Goal: Task Accomplishment & Management: Manage account settings

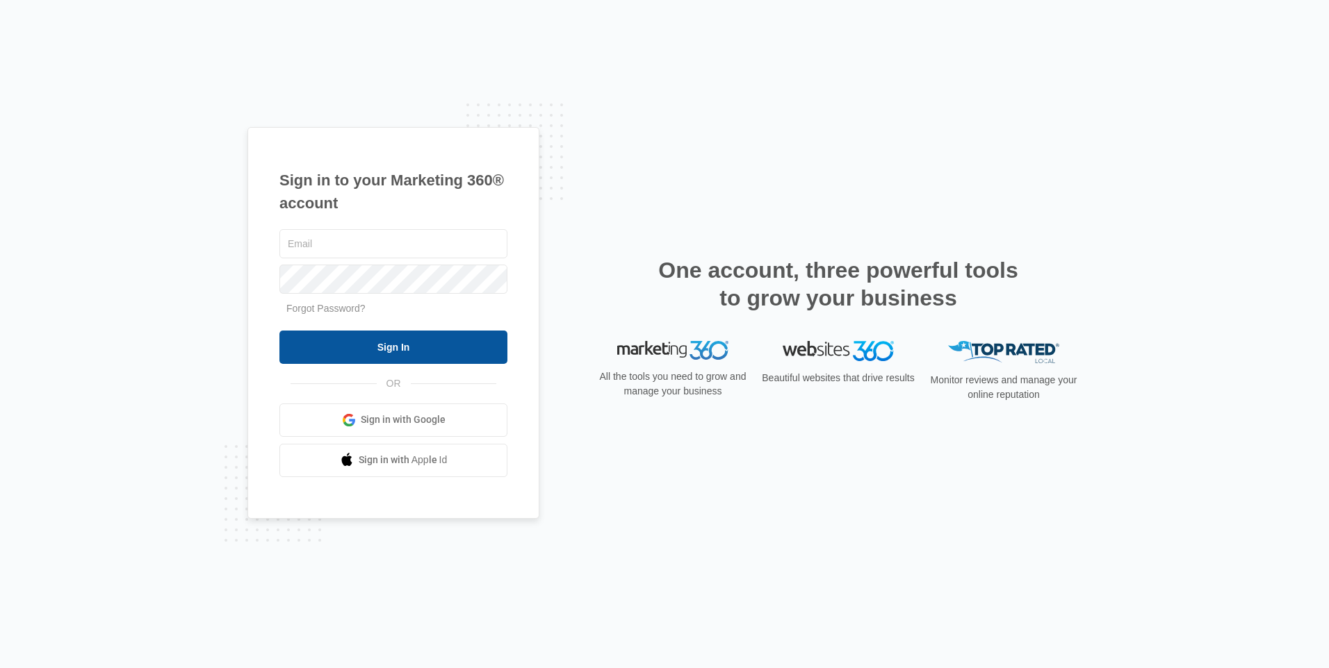
type input "[EMAIL_ADDRESS][DOMAIN_NAME]"
click at [391, 339] on input "Sign In" at bounding box center [393, 347] width 228 height 33
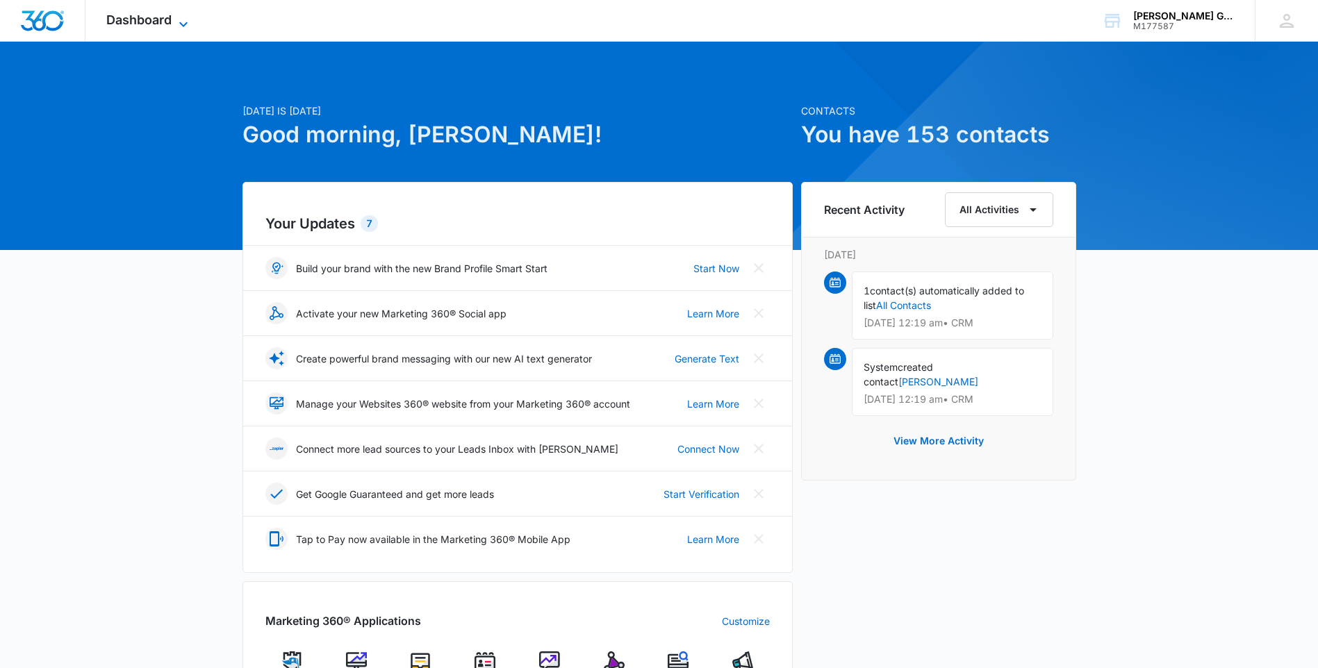
click at [175, 22] on icon at bounding box center [183, 24] width 17 height 17
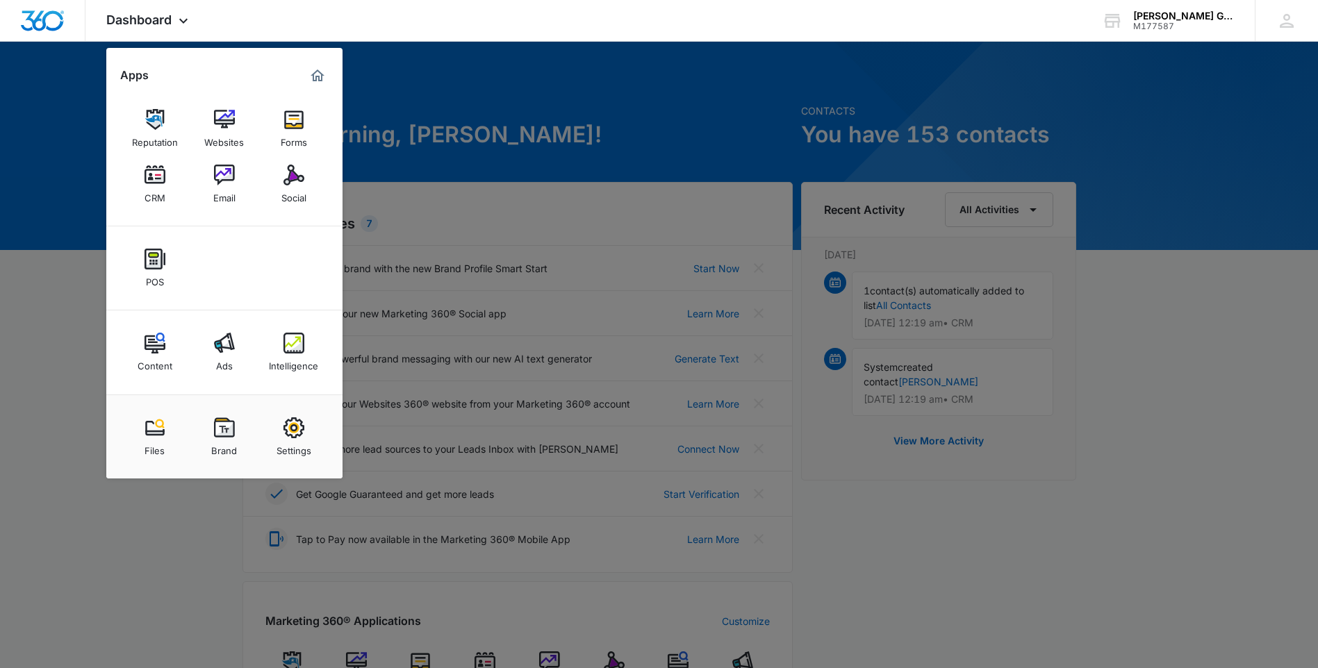
click at [149, 506] on div at bounding box center [659, 334] width 1318 height 668
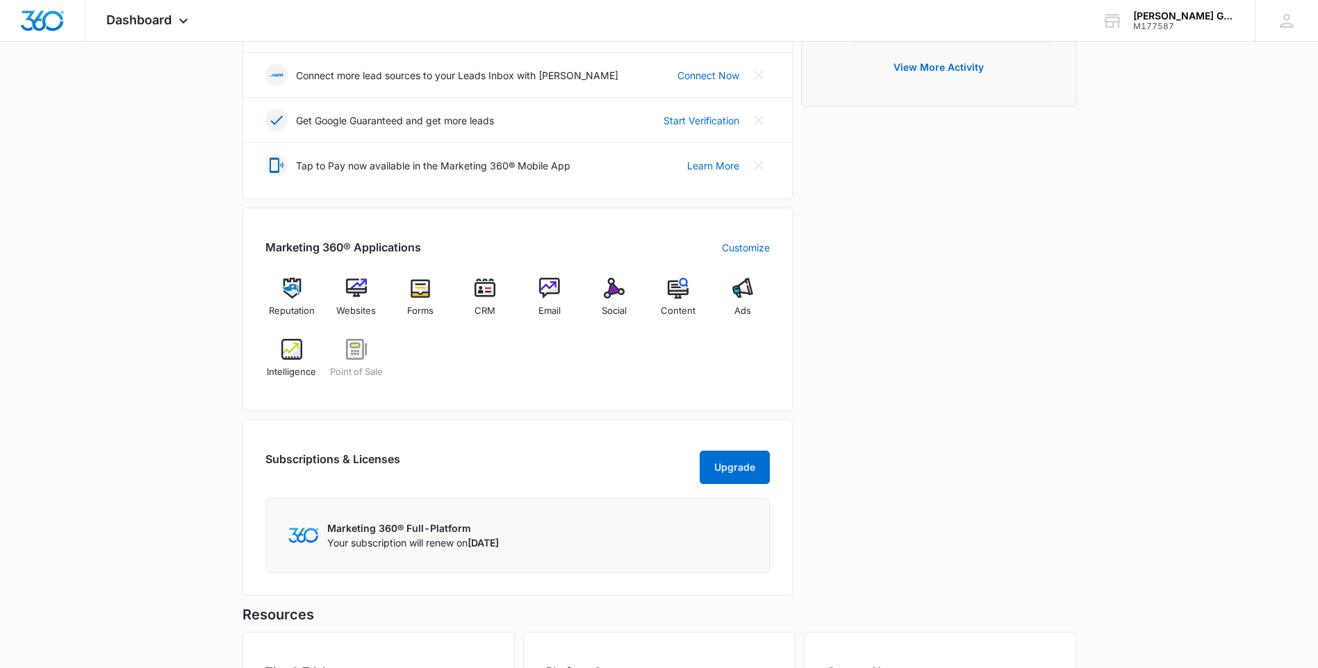
scroll to position [372, 0]
click at [488, 292] on img at bounding box center [485, 289] width 21 height 21
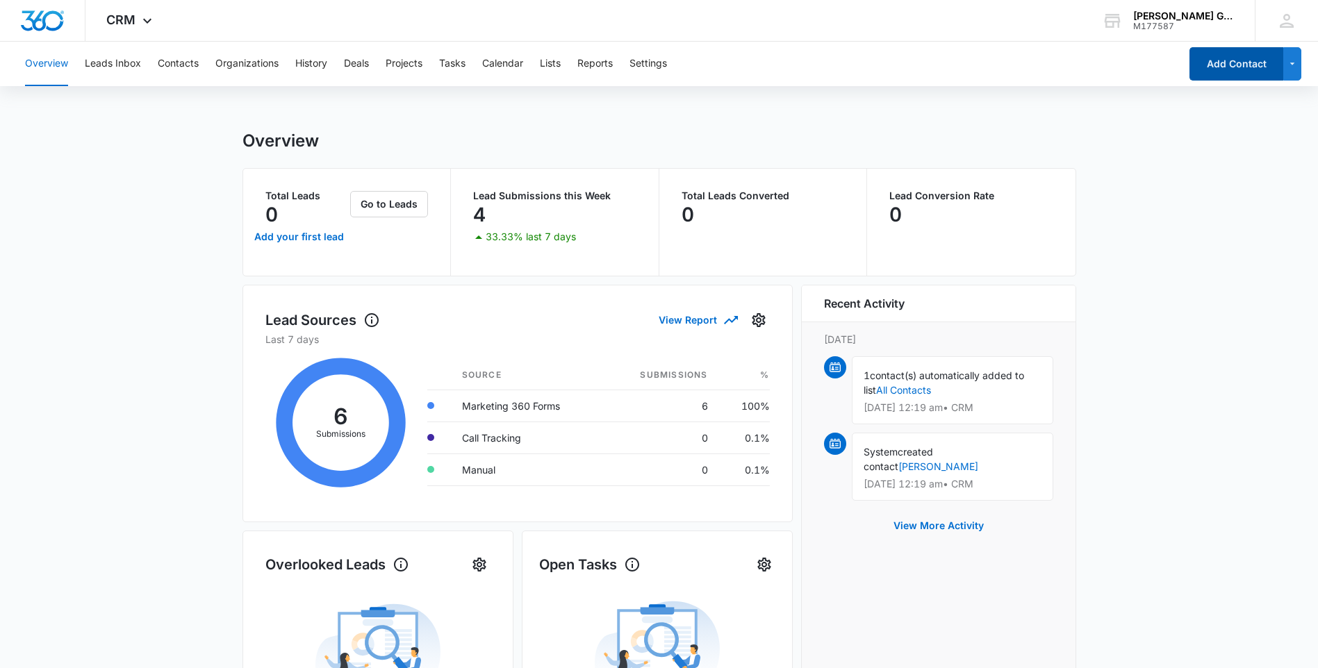
click at [1237, 65] on button "Add Contact" at bounding box center [1237, 63] width 94 height 33
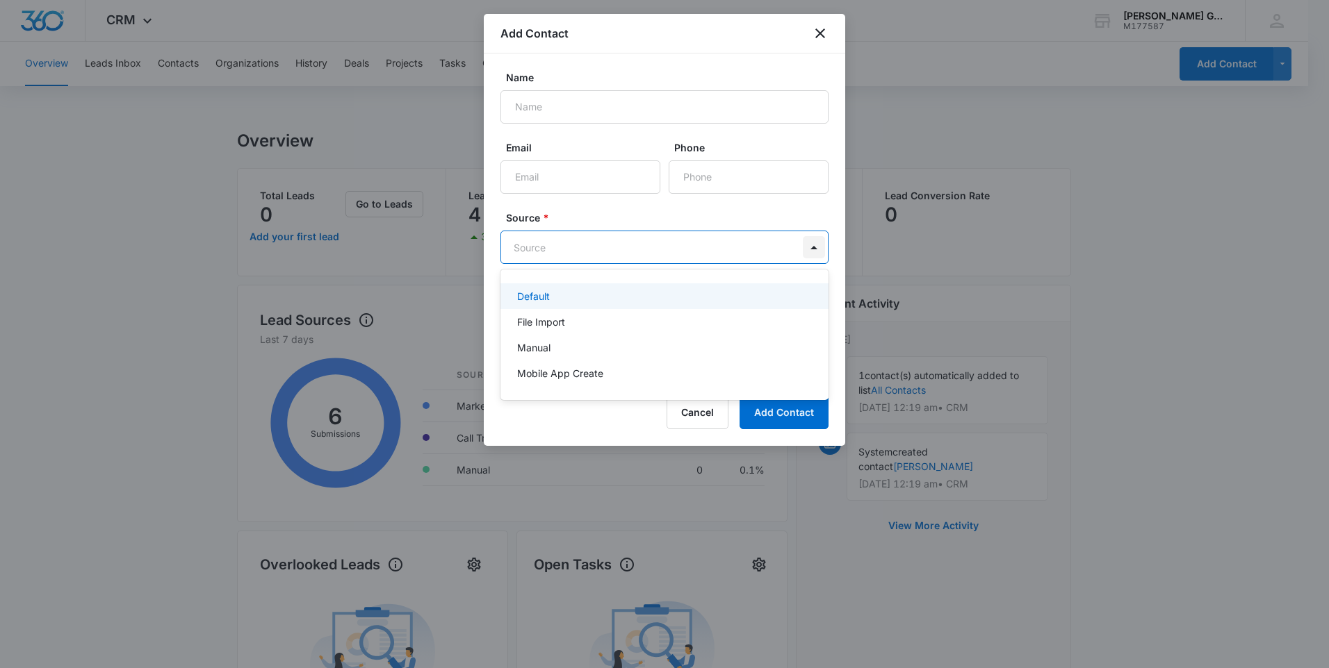
click at [804, 255] on body "CRM Apps Reputation Websites Forms CRM Email Social POS Content Ads Intelligenc…" at bounding box center [664, 334] width 1329 height 668
click at [804, 255] on div at bounding box center [664, 334] width 1329 height 668
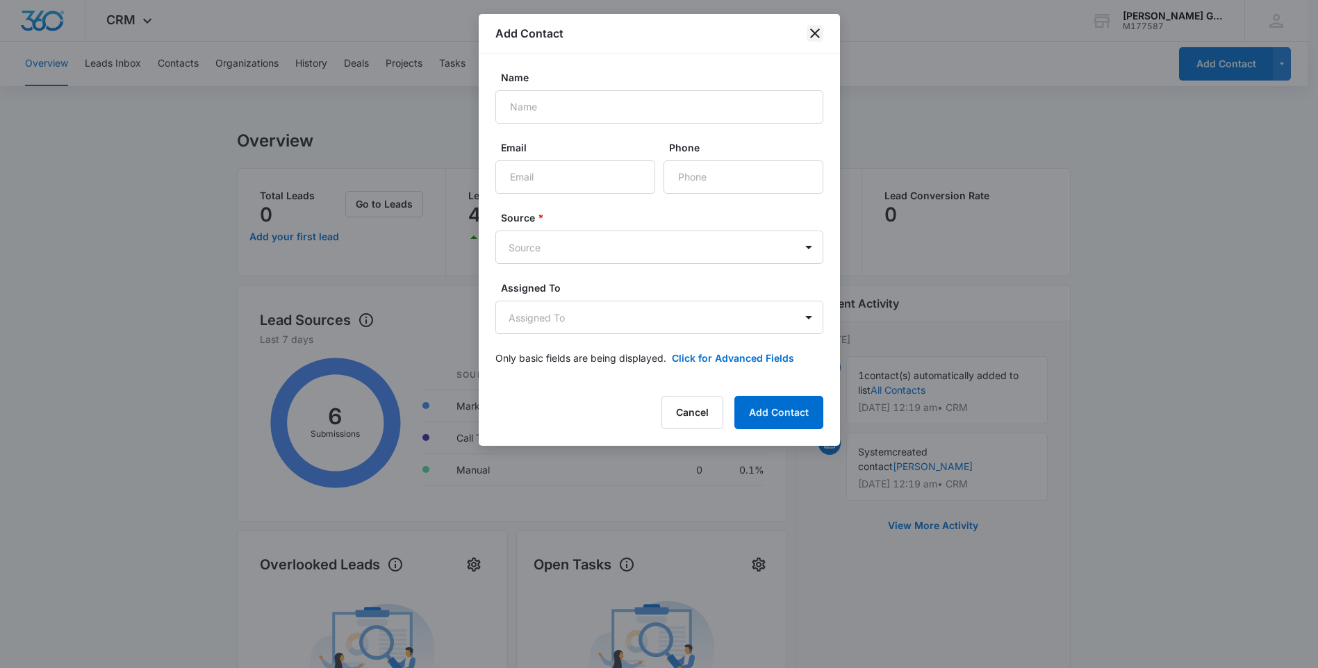
click at [815, 31] on icon "close" at bounding box center [815, 33] width 17 height 17
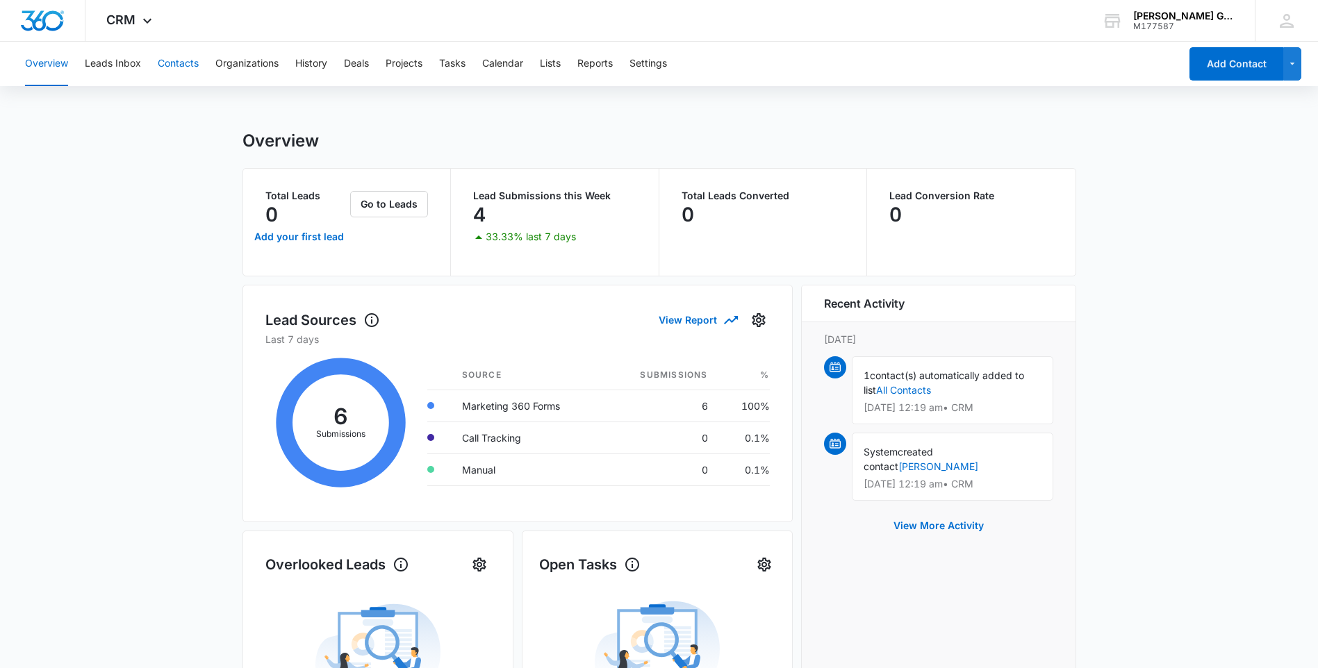
click at [175, 67] on button "Contacts" at bounding box center [178, 64] width 41 height 44
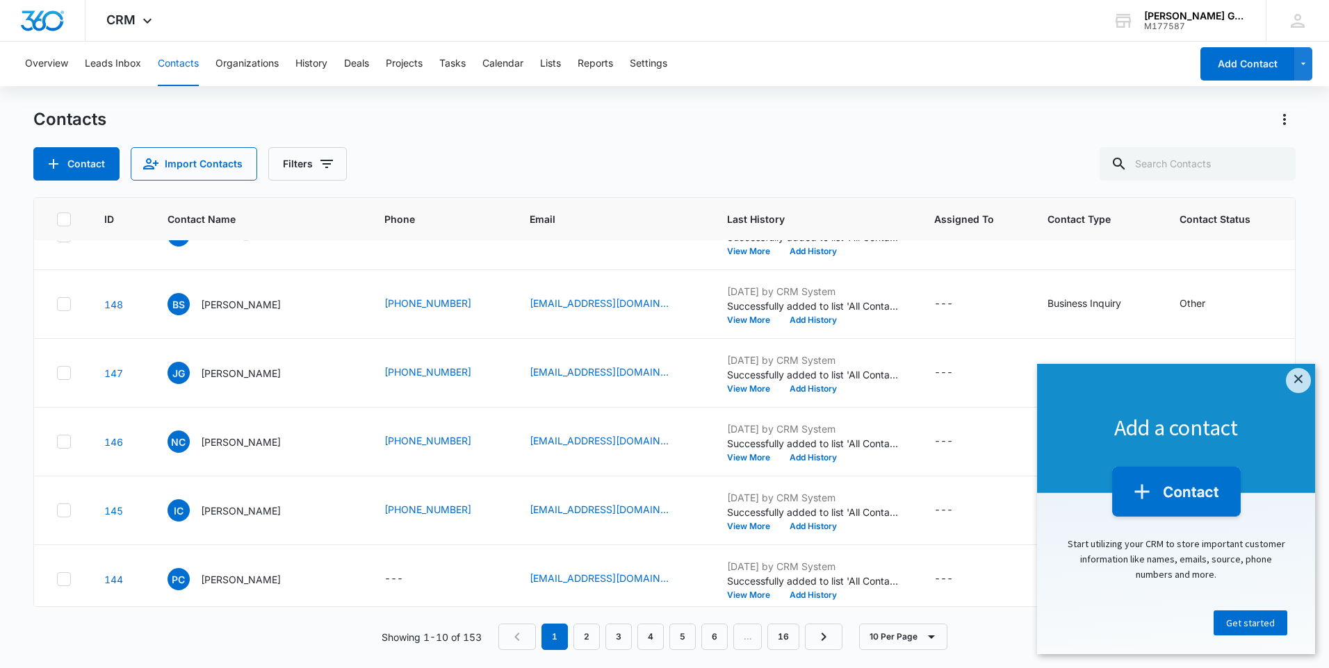
scroll to position [332, 0]
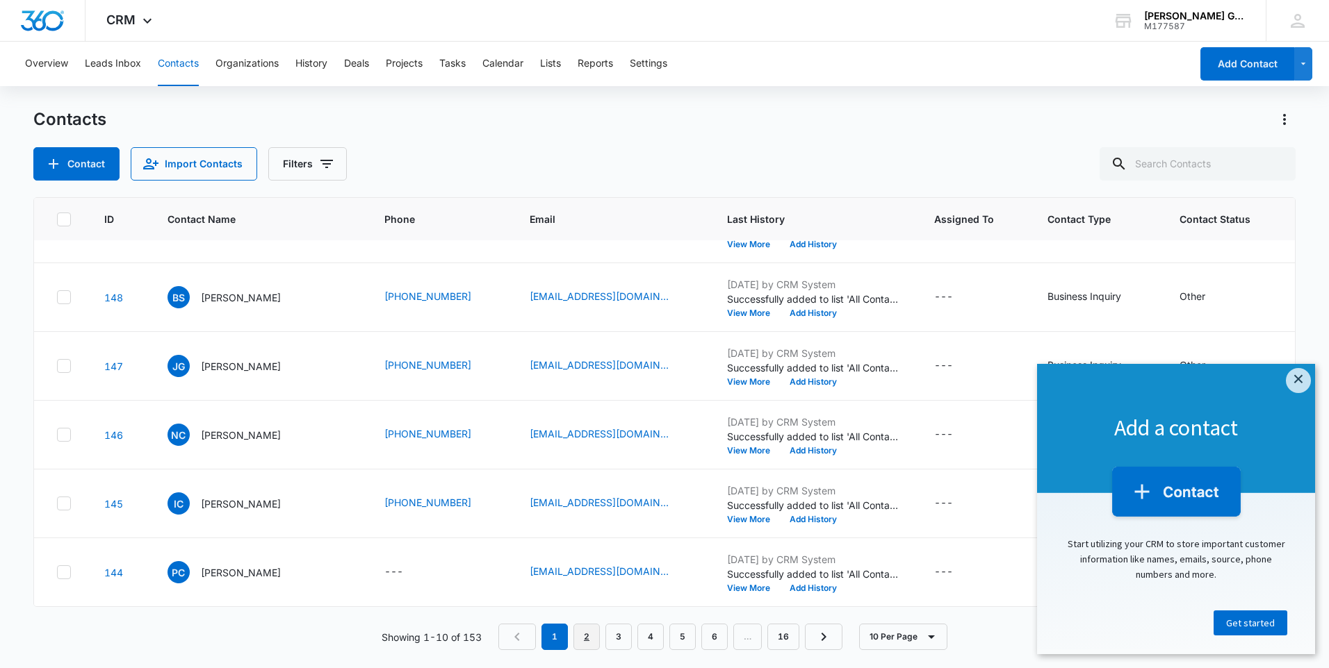
click at [590, 639] on link "2" at bounding box center [586, 637] width 26 height 26
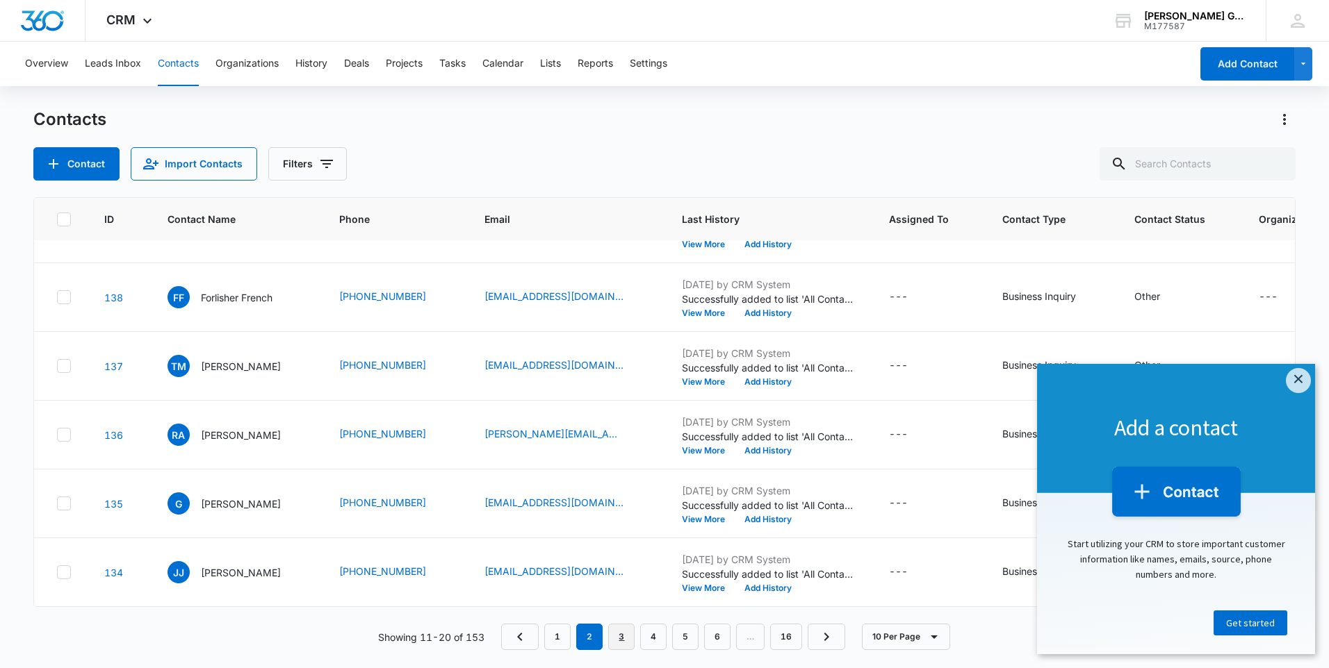
click at [625, 639] on link "3" at bounding box center [621, 637] width 26 height 26
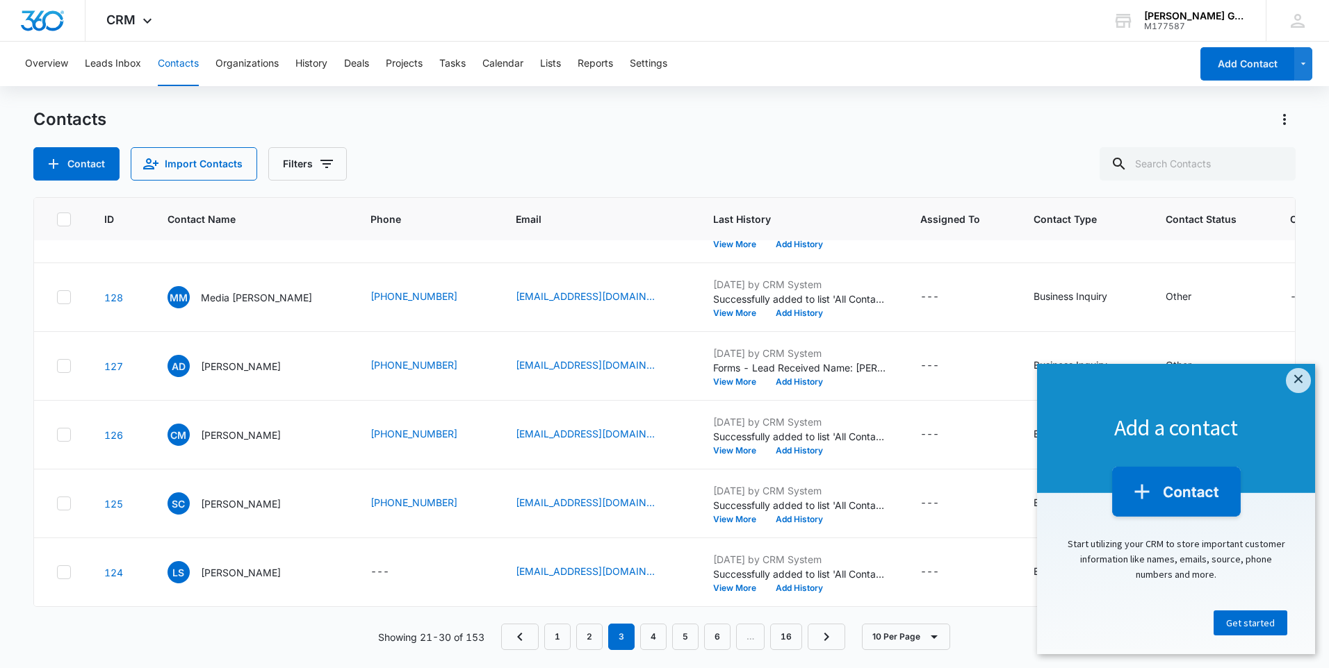
scroll to position [0, 0]
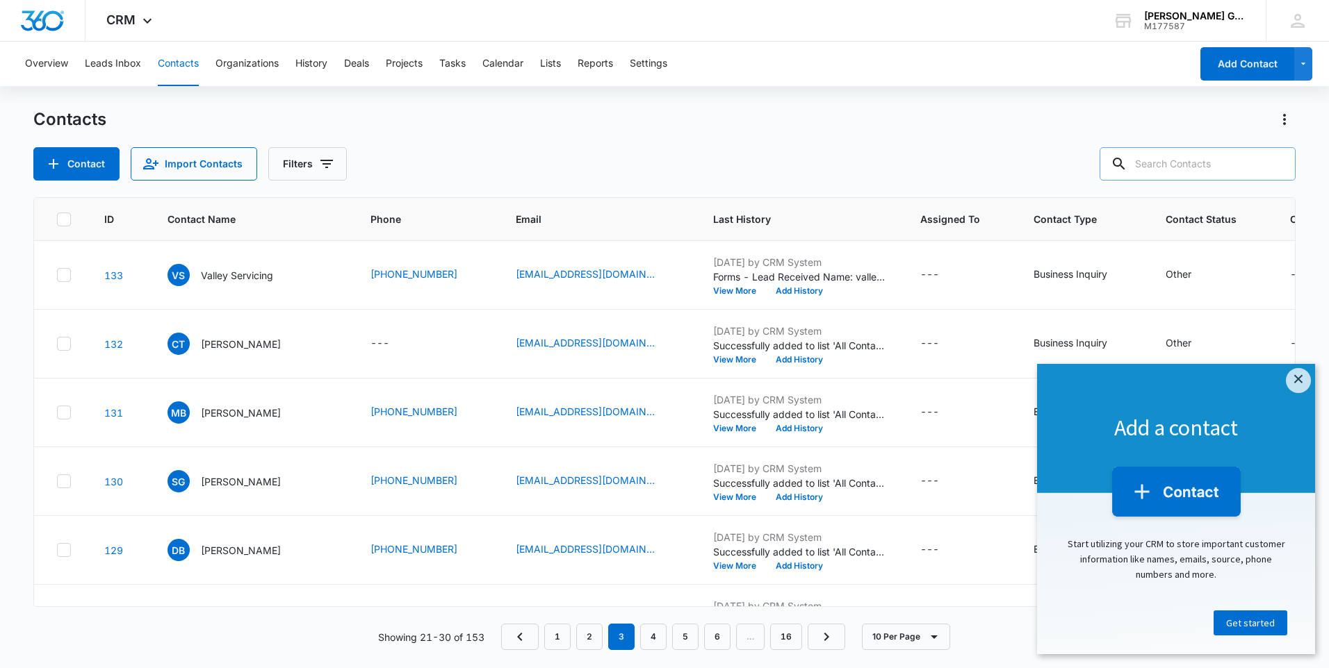
click at [1165, 165] on input "text" at bounding box center [1197, 163] width 196 height 33
type input "renadia"
click at [1106, 161] on icon at bounding box center [1098, 164] width 17 height 17
click at [1274, 164] on icon "Clear" at bounding box center [1275, 164] width 17 height 17
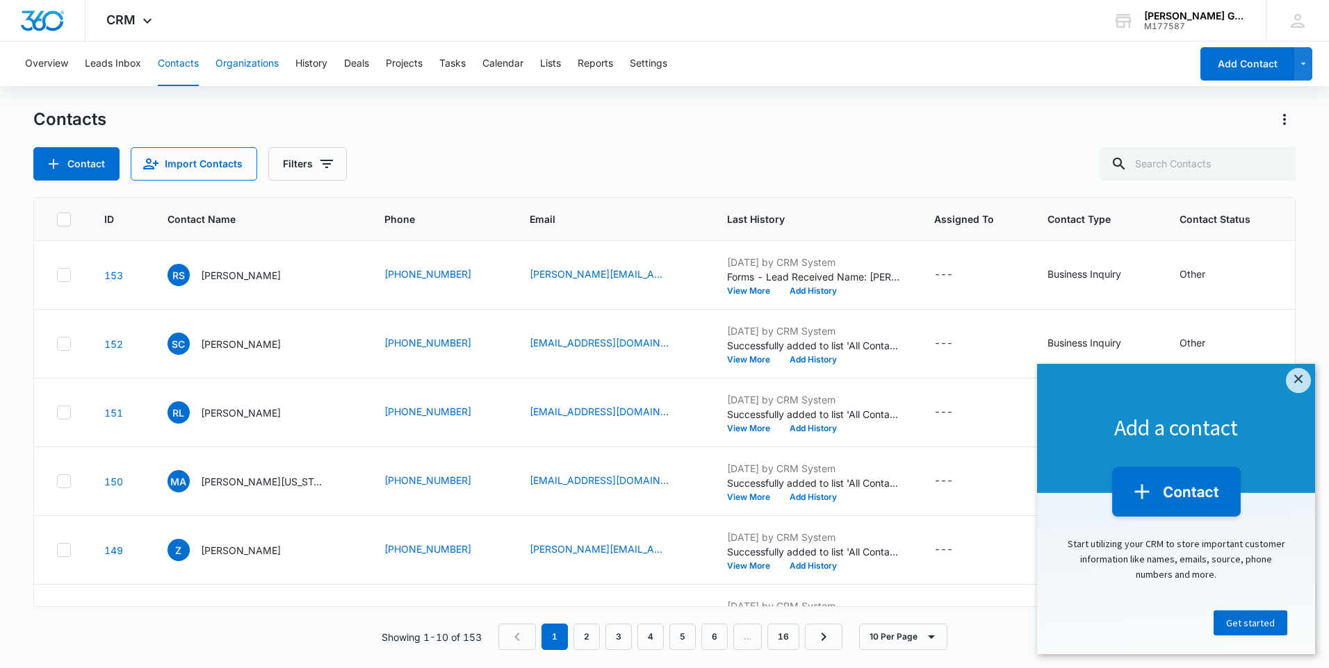
click at [256, 65] on button "Organizations" at bounding box center [246, 64] width 63 height 44
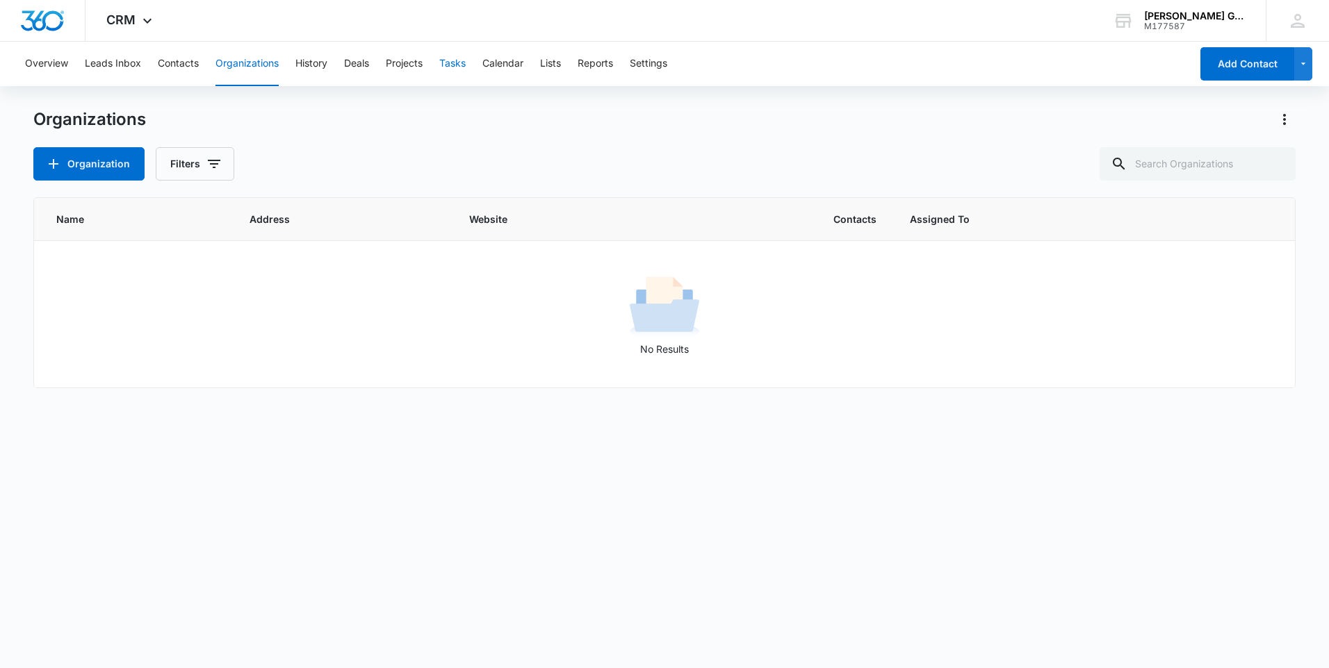
click at [448, 66] on button "Tasks" at bounding box center [452, 64] width 26 height 44
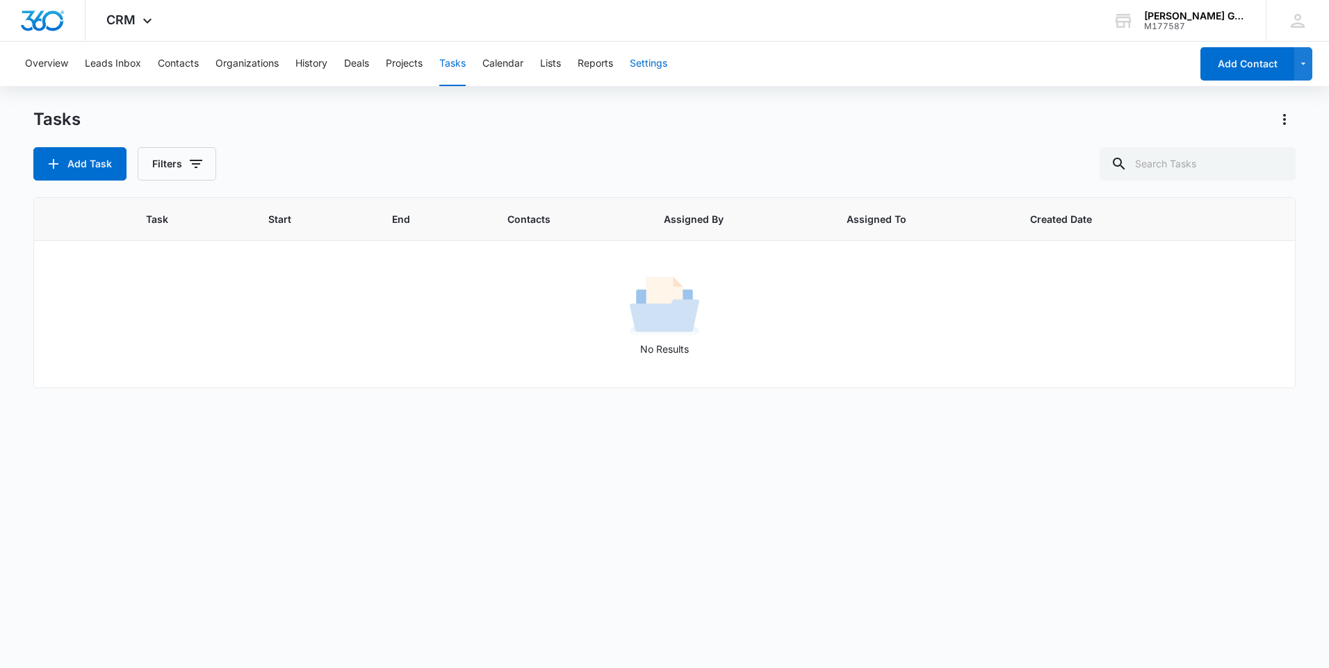
click at [648, 65] on button "Settings" at bounding box center [649, 64] width 38 height 44
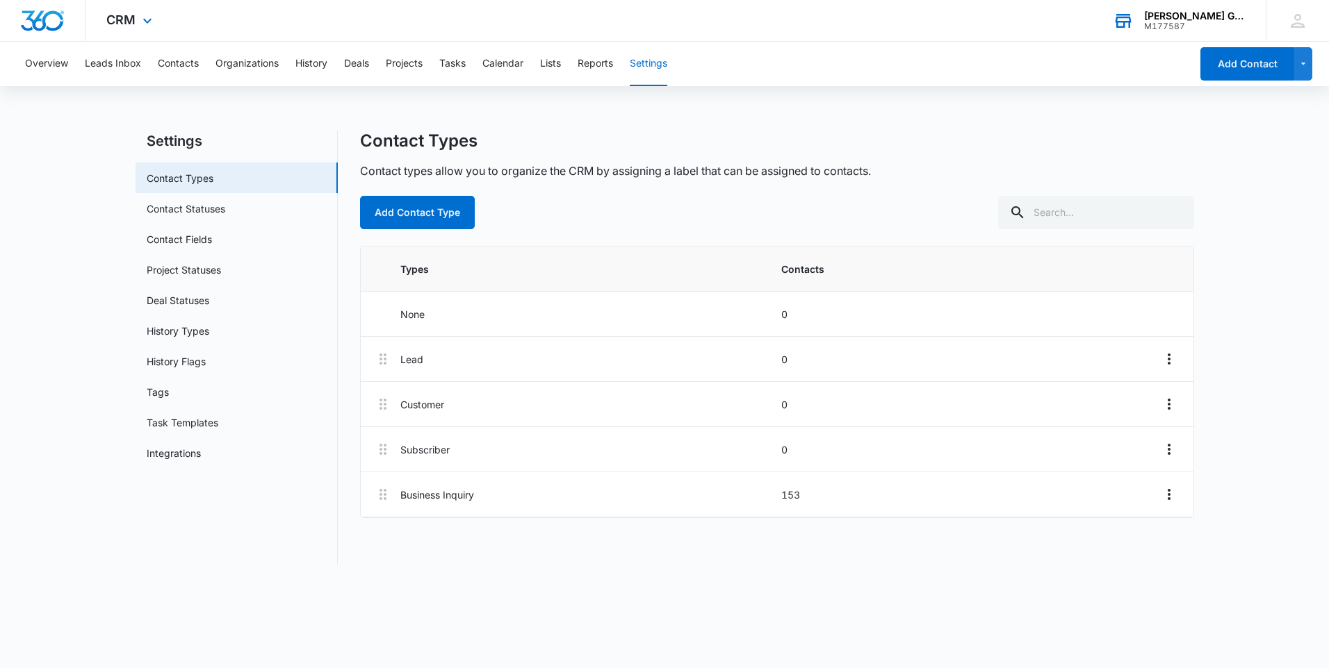
click at [1198, 19] on div "[PERSON_NAME] Group" at bounding box center [1194, 15] width 101 height 11
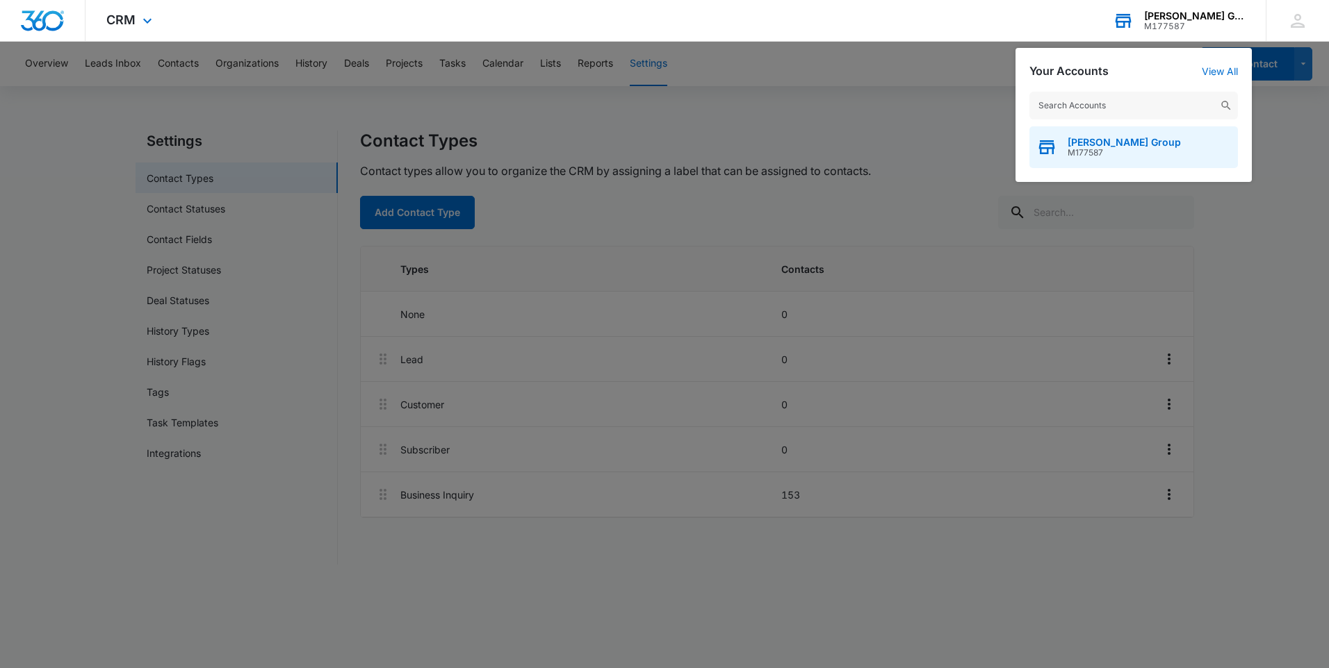
click at [1094, 142] on span "[PERSON_NAME] Group" at bounding box center [1123, 142] width 113 height 11
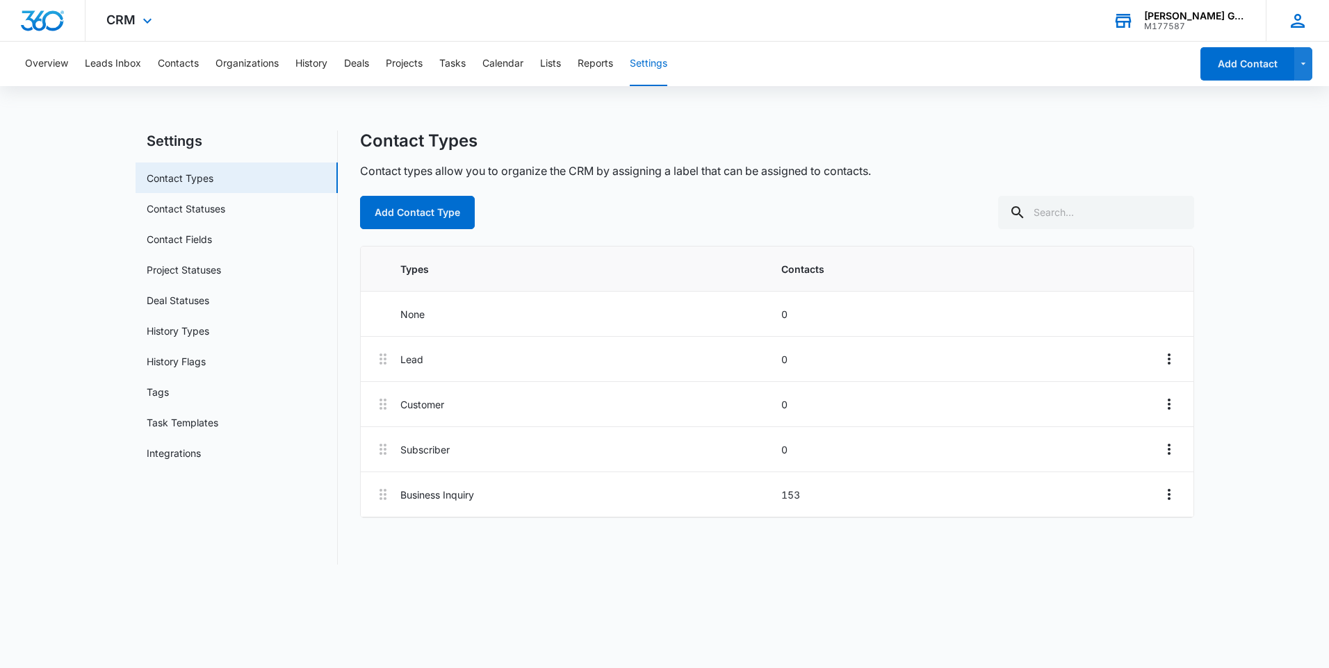
click at [1299, 18] on icon at bounding box center [1297, 21] width 14 height 14
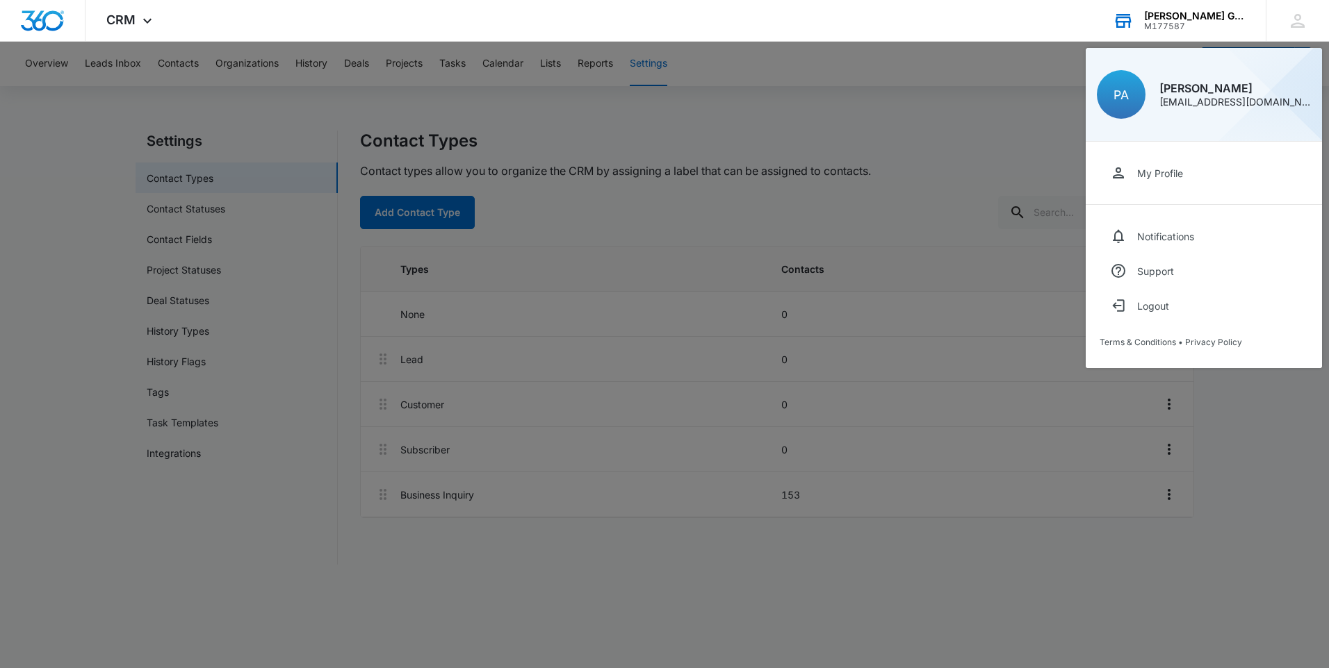
click at [1004, 87] on div at bounding box center [664, 334] width 1329 height 668
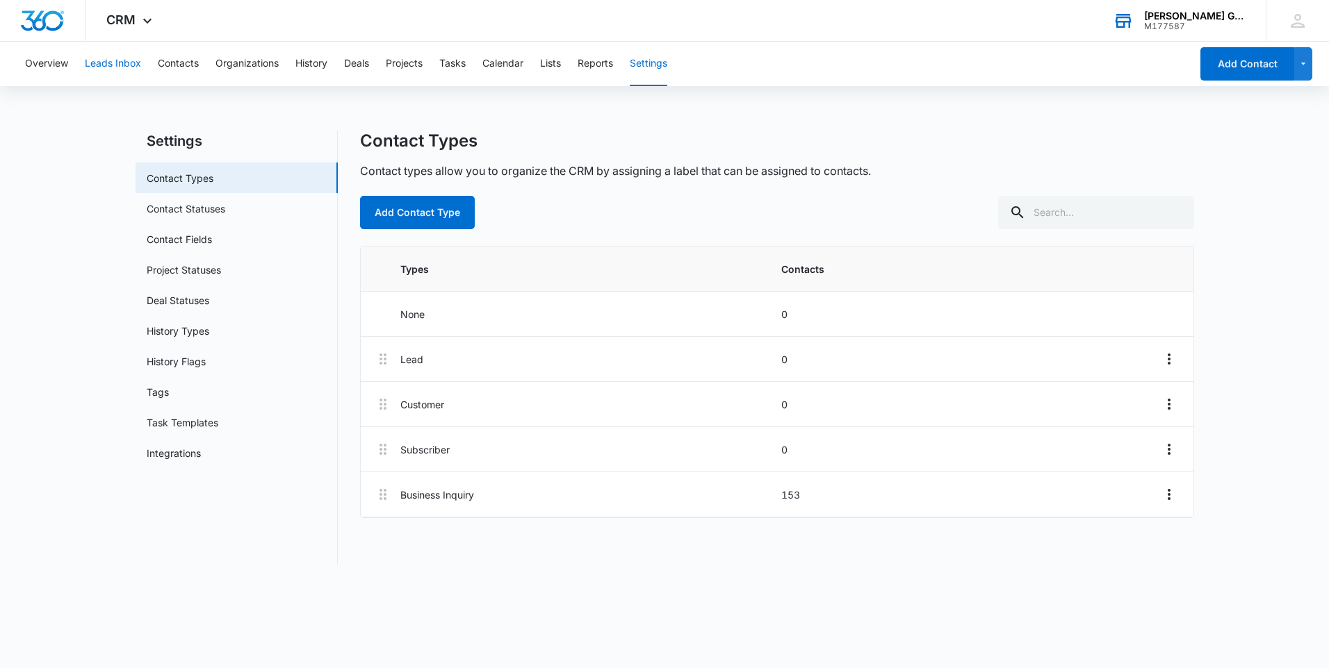
click at [111, 67] on button "Leads Inbox" at bounding box center [113, 64] width 56 height 44
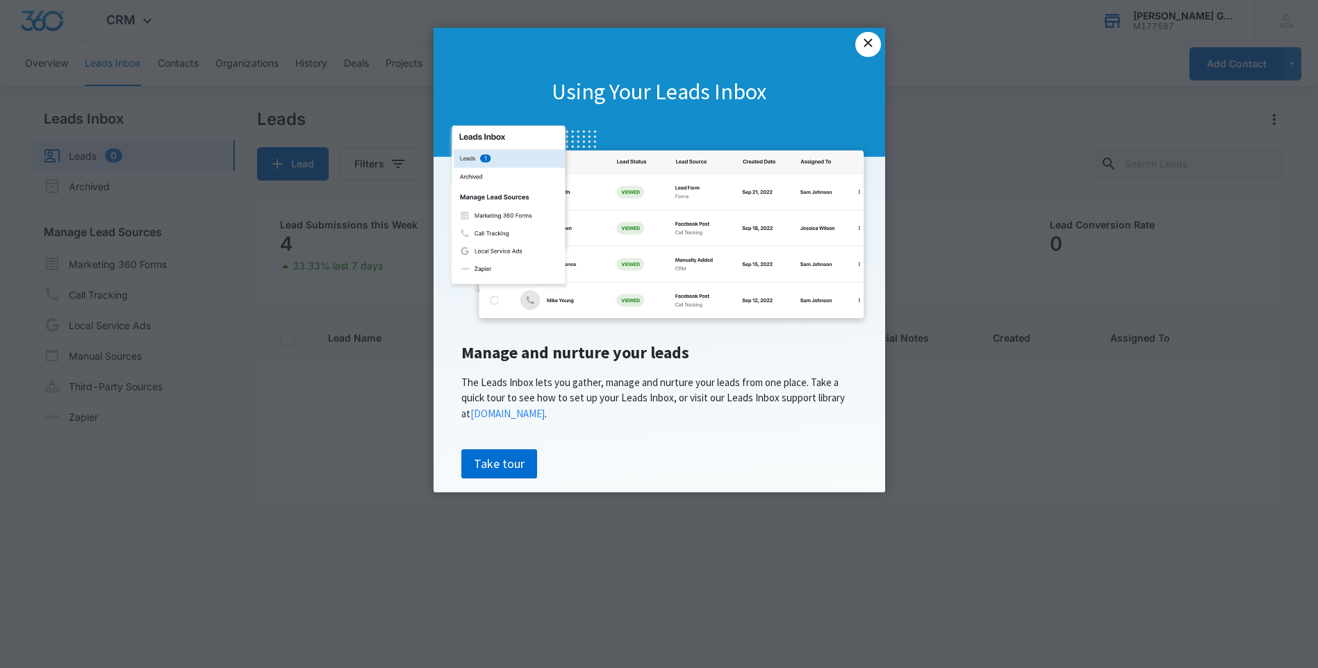
click at [868, 44] on link "×" at bounding box center [867, 44] width 25 height 25
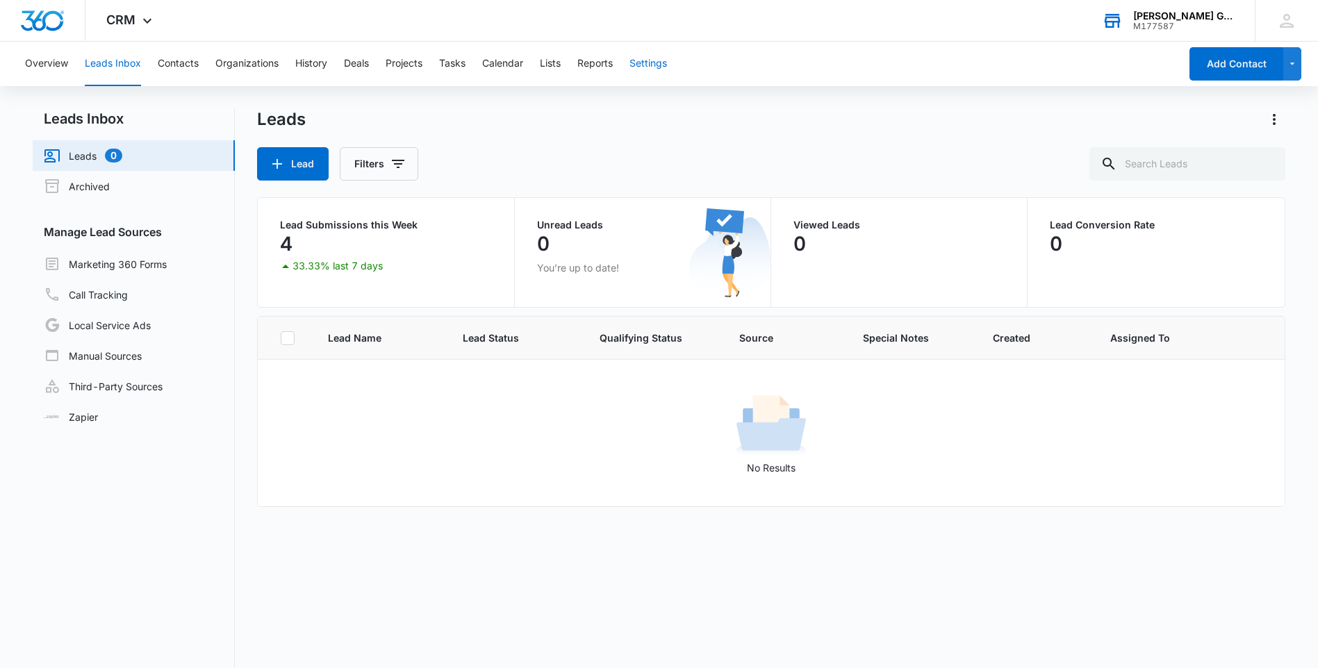
click at [643, 65] on button "Settings" at bounding box center [649, 64] width 38 height 44
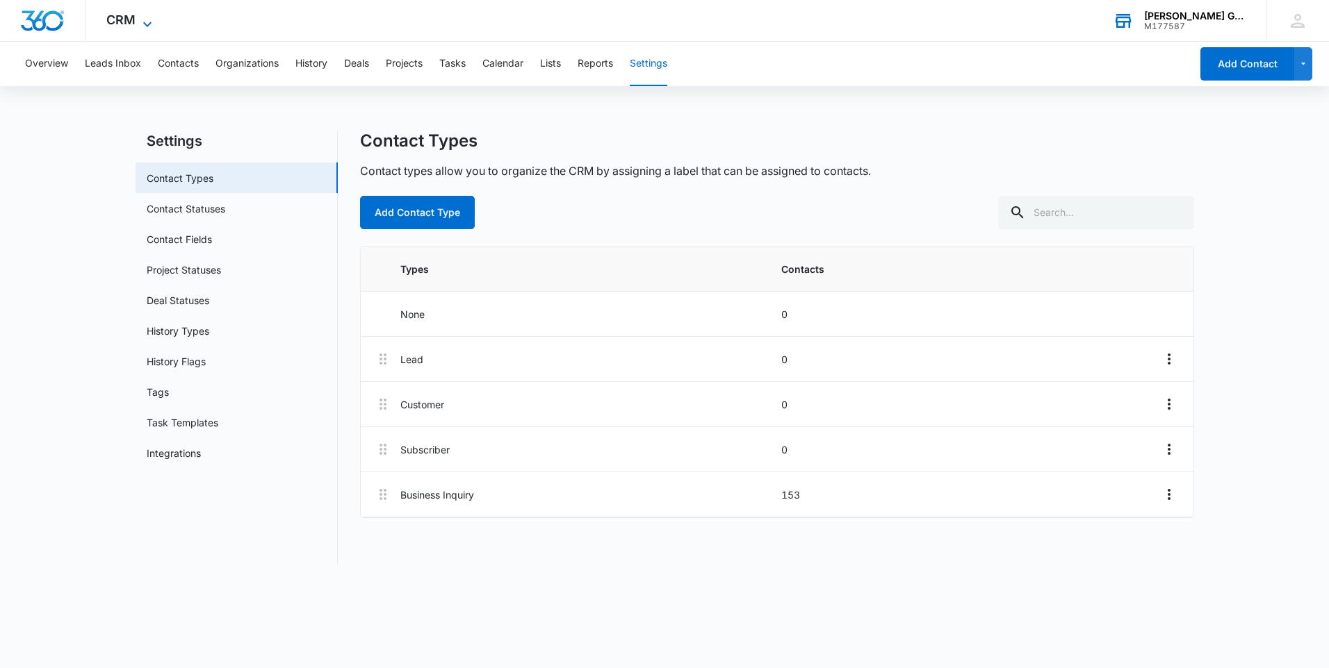
click at [141, 17] on icon at bounding box center [147, 24] width 17 height 17
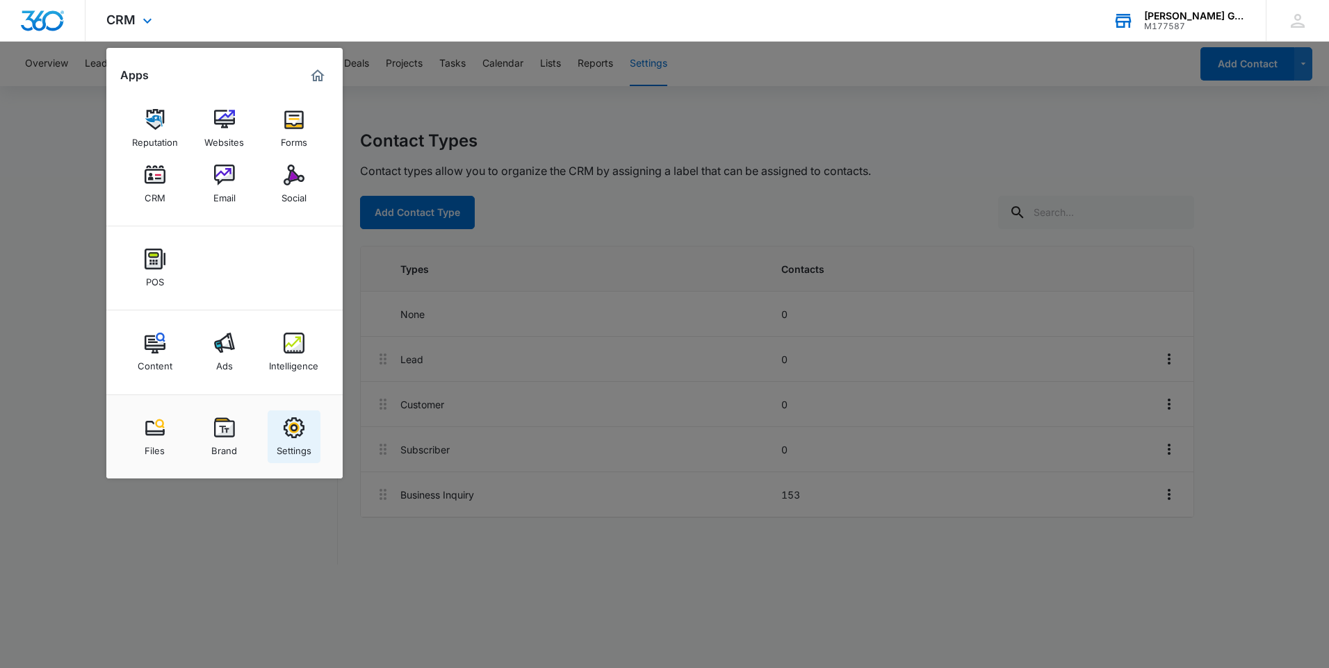
click at [294, 441] on div "Settings" at bounding box center [294, 447] width 35 height 18
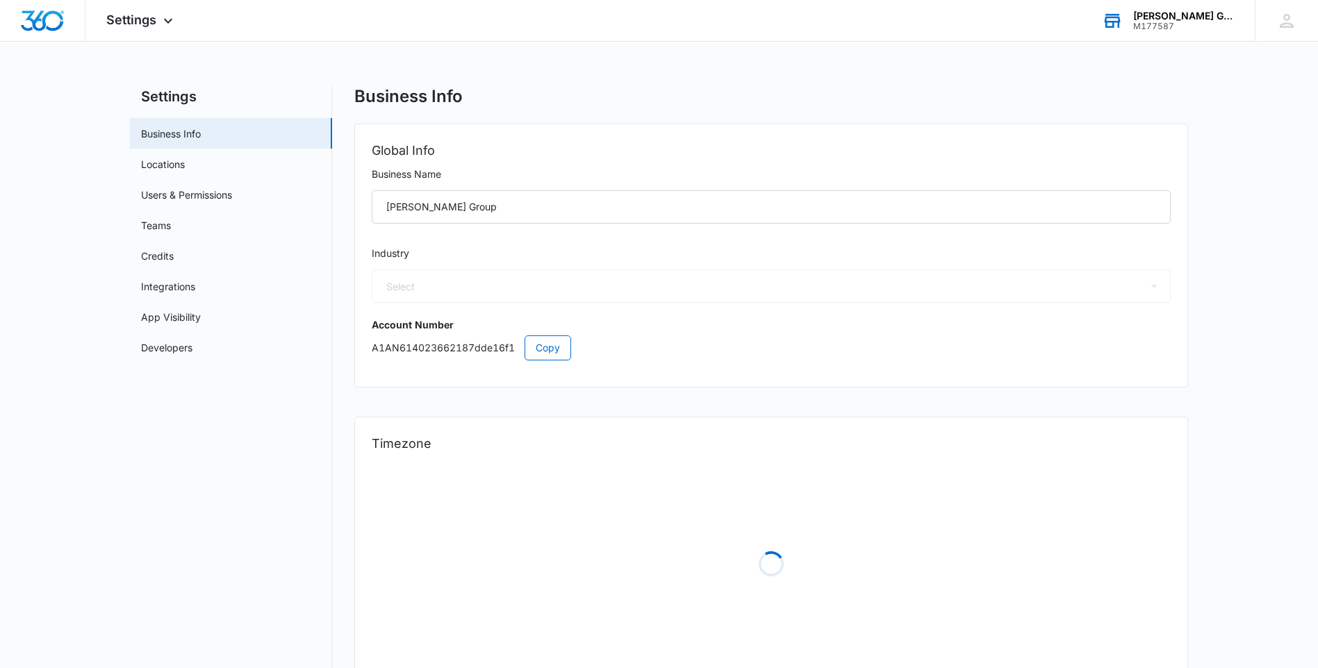
select select "35"
select select "US"
select select "America/[GEOGRAPHIC_DATA]"
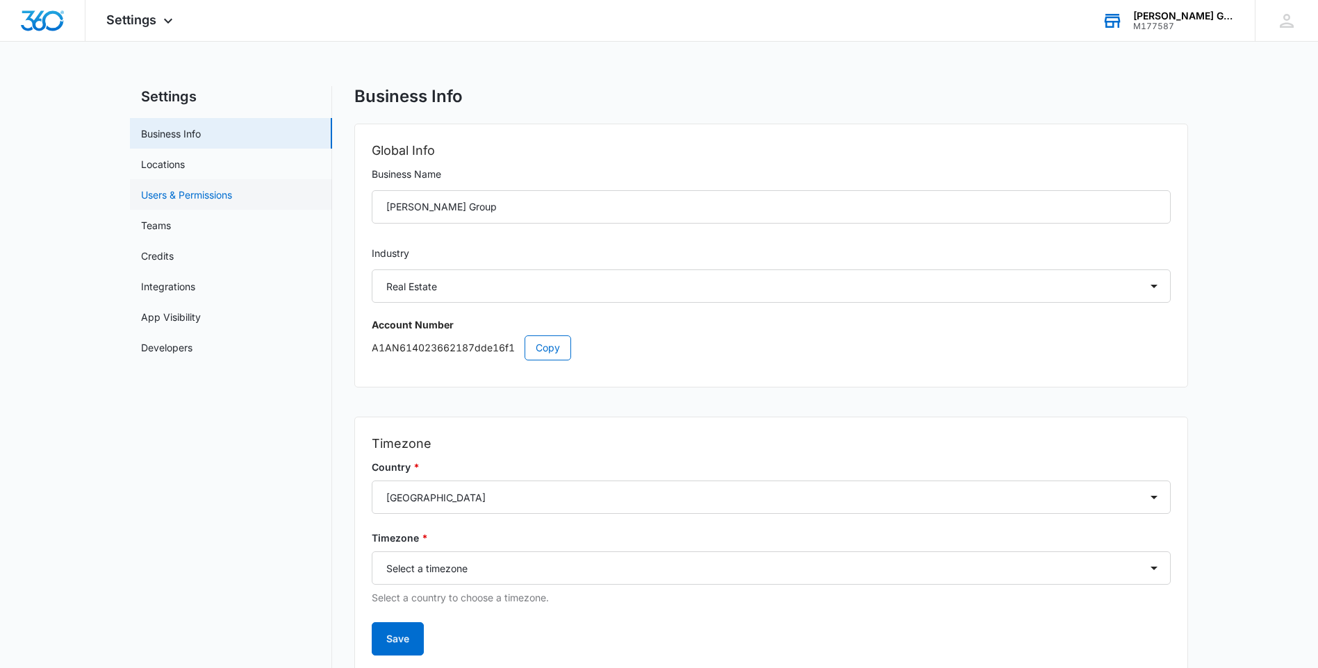
click at [163, 196] on link "Users & Permissions" at bounding box center [186, 195] width 91 height 15
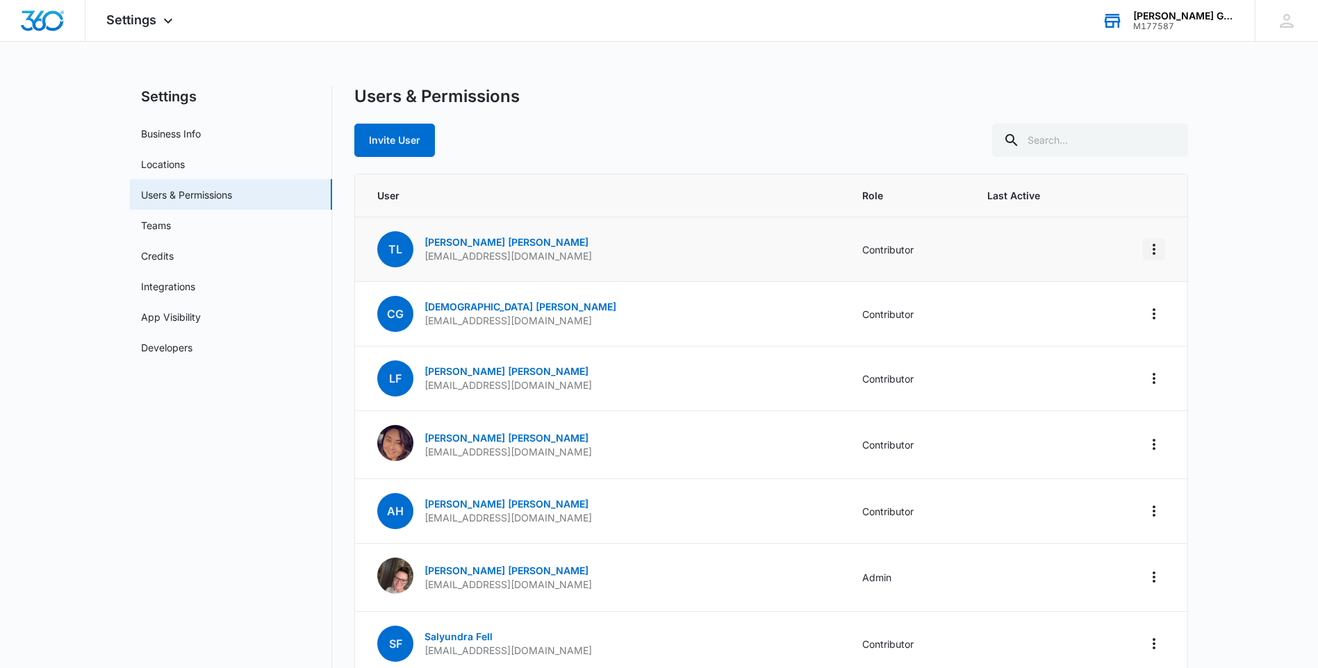
click at [1156, 256] on icon "Actions" at bounding box center [1154, 249] width 17 height 17
click at [1066, 316] on button "Remove User" at bounding box center [1092, 309] width 143 height 21
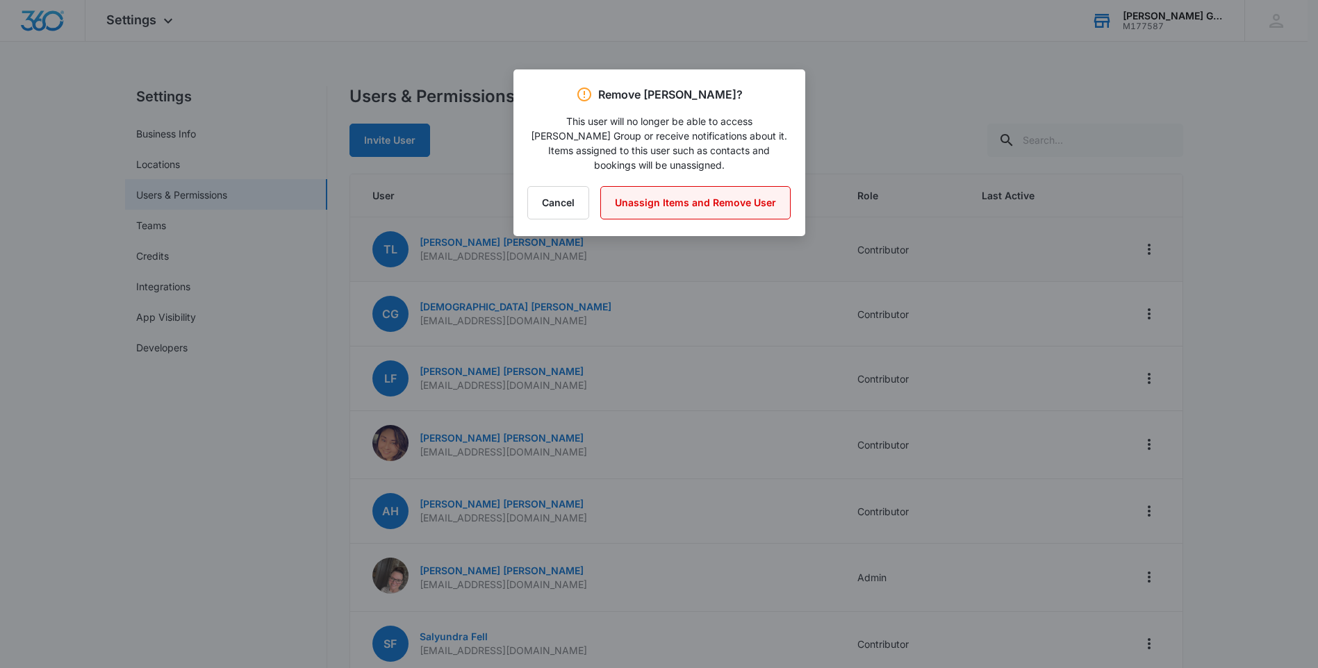
click at [669, 190] on button "Unassign Items and Remove User" at bounding box center [695, 202] width 190 height 33
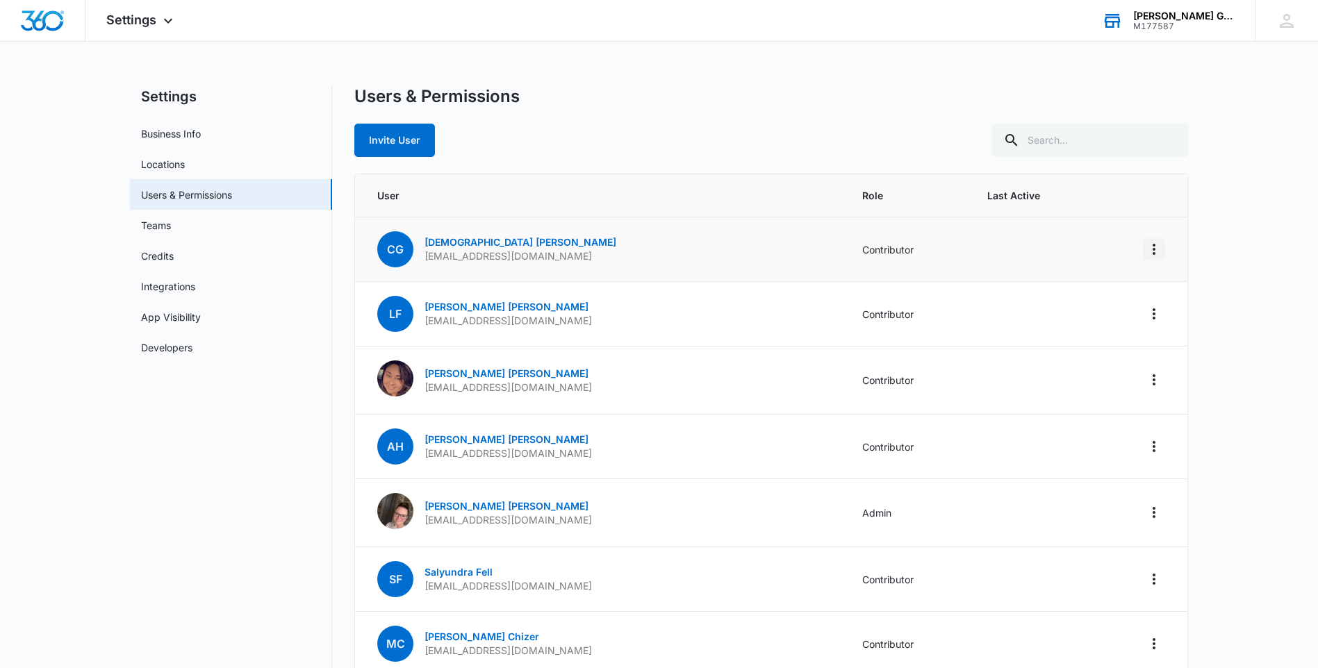
click at [1153, 243] on icon "Actions" at bounding box center [1154, 249] width 17 height 17
click at [1061, 313] on div "Remove User" at bounding box center [1084, 309] width 93 height 10
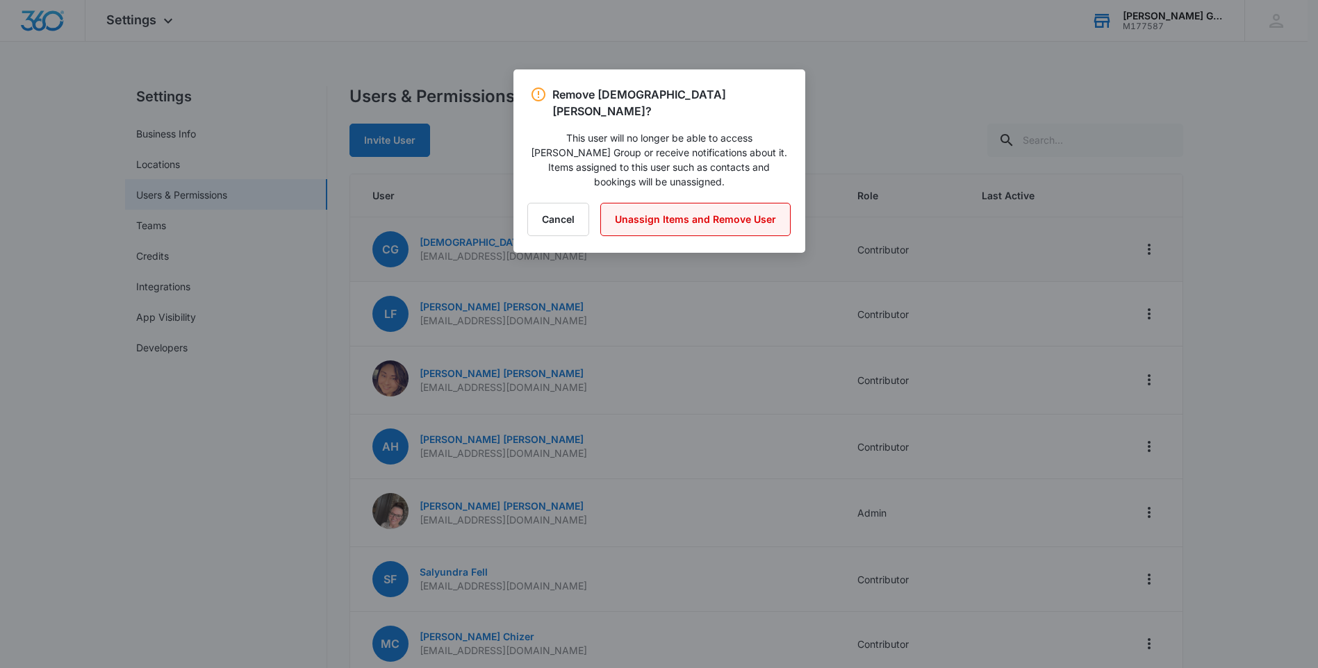
click at [658, 203] on button "Unassign Items and Remove User" at bounding box center [695, 219] width 190 height 33
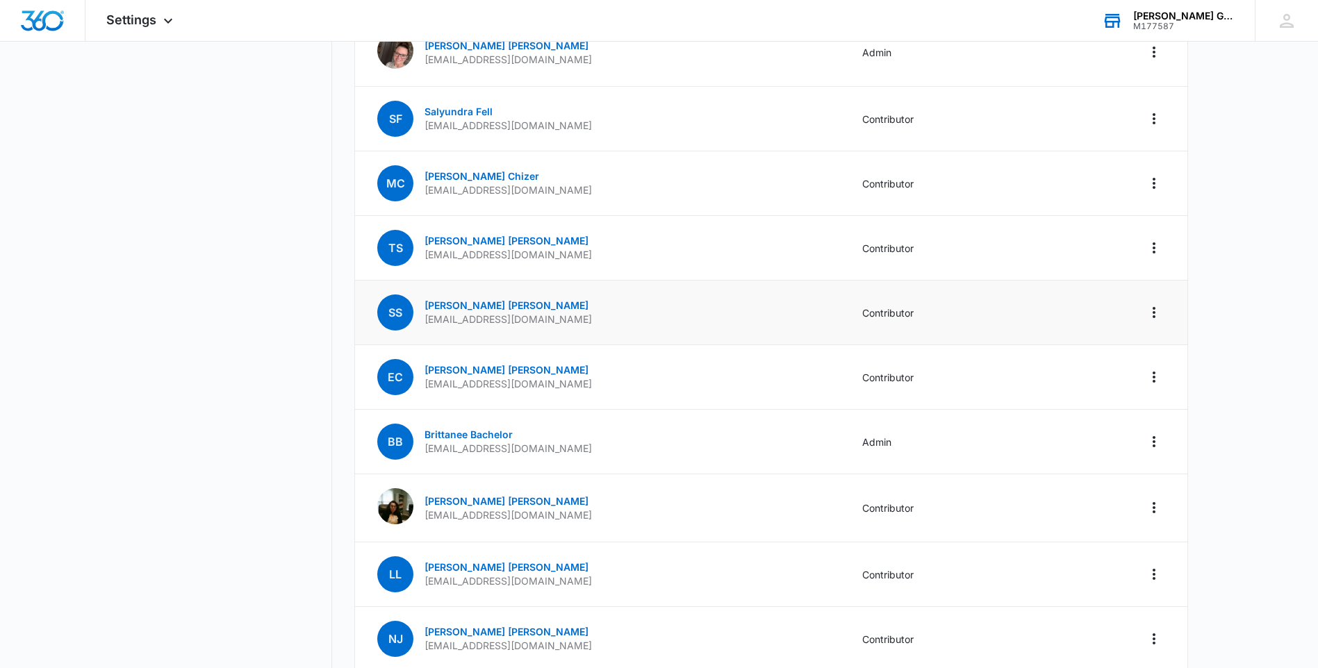
scroll to position [486, 0]
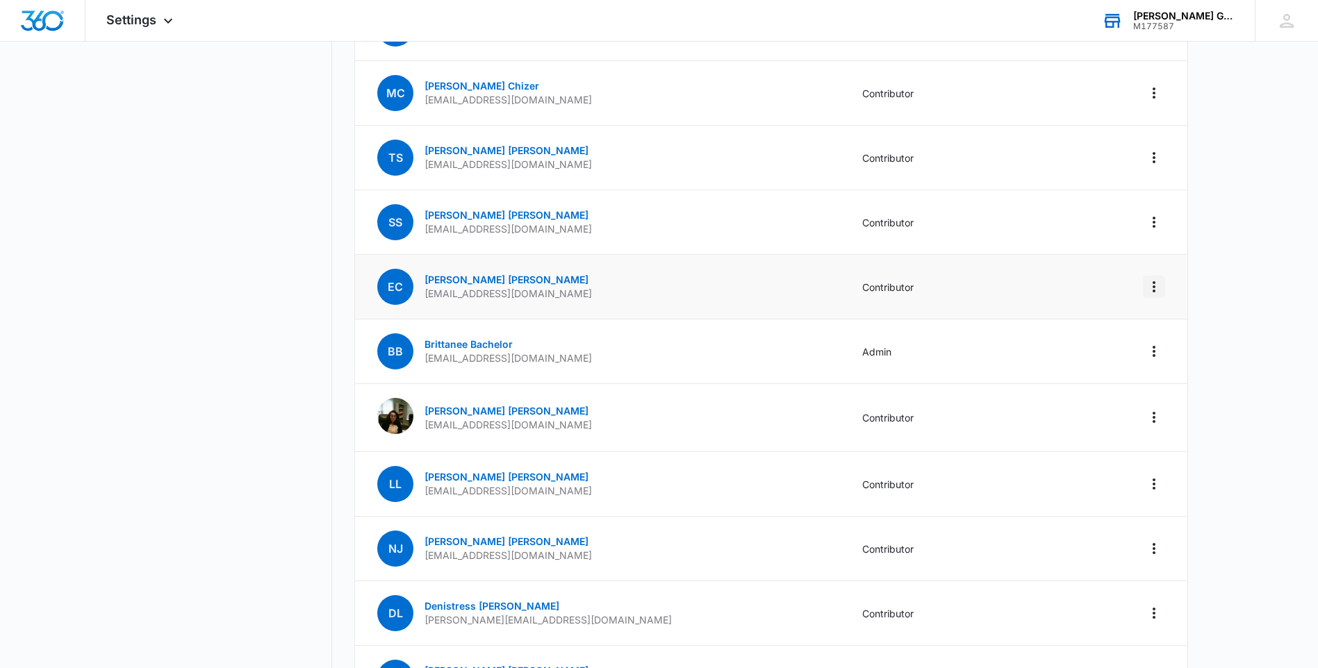
click at [1151, 285] on icon "Actions" at bounding box center [1154, 287] width 17 height 17
click at [1076, 347] on div "Remove User" at bounding box center [1084, 347] width 93 height 10
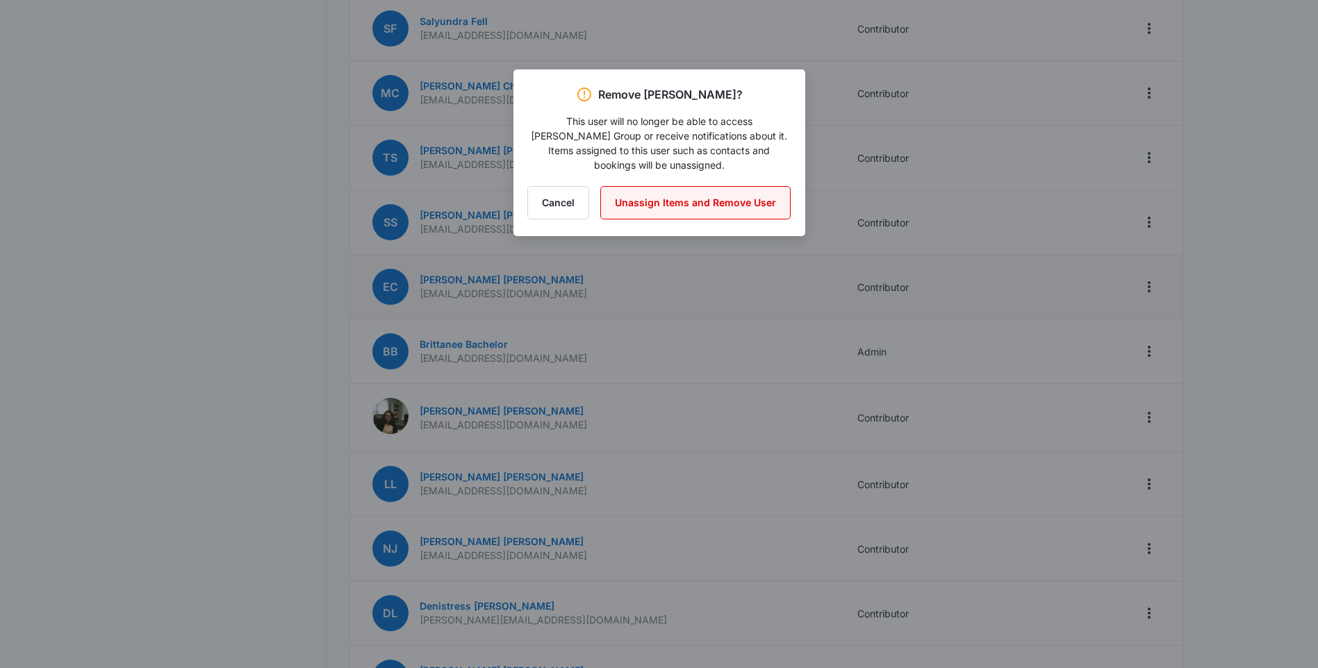
click at [705, 192] on button "Unassign Items and Remove User" at bounding box center [695, 202] width 190 height 33
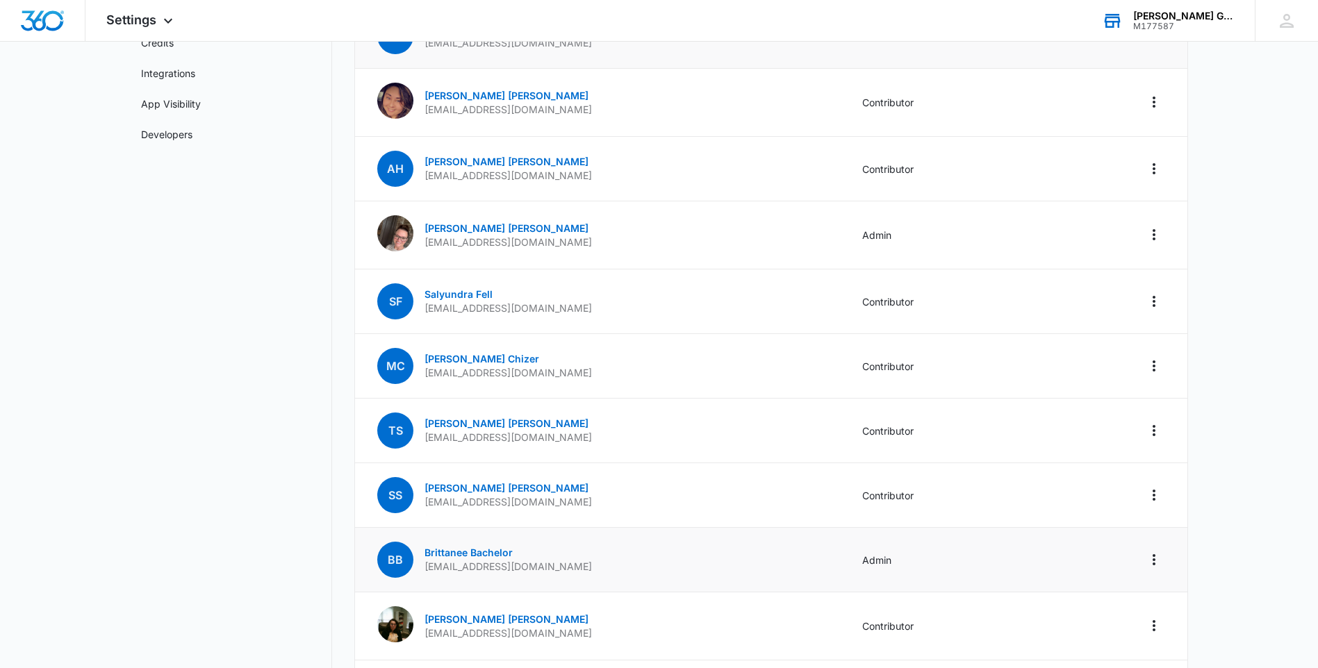
scroll to position [0, 0]
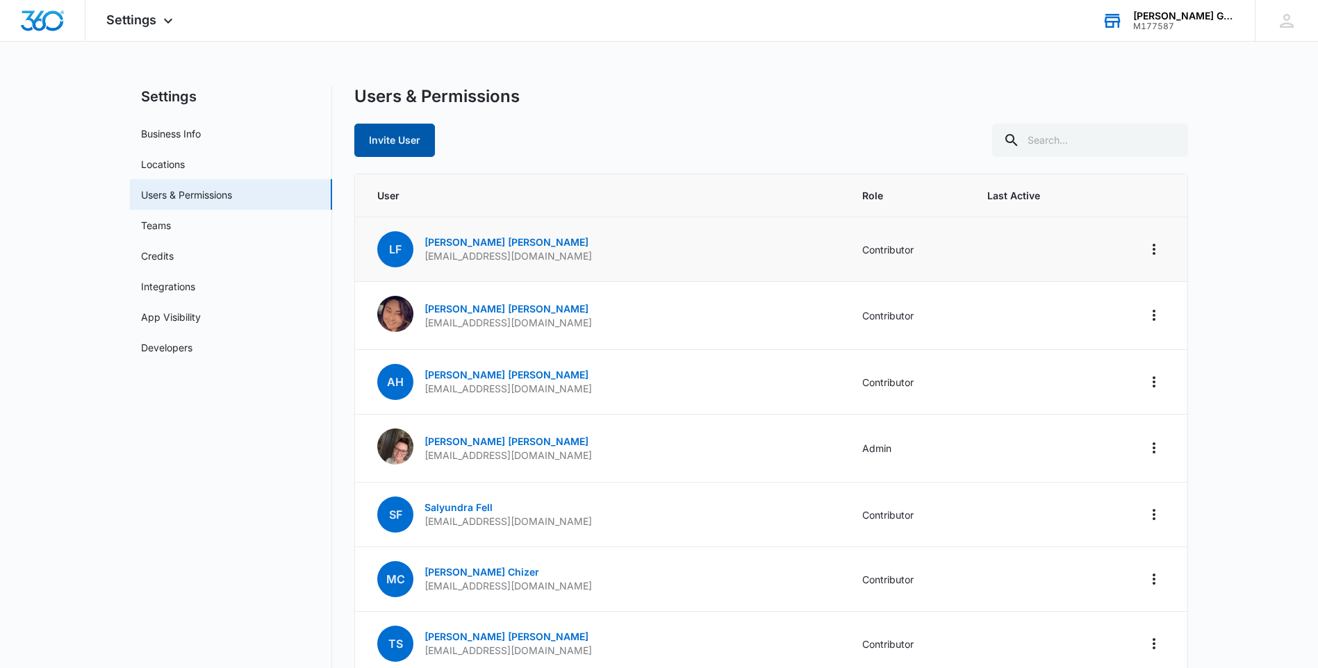
click at [386, 142] on button "Invite User" at bounding box center [394, 140] width 81 height 33
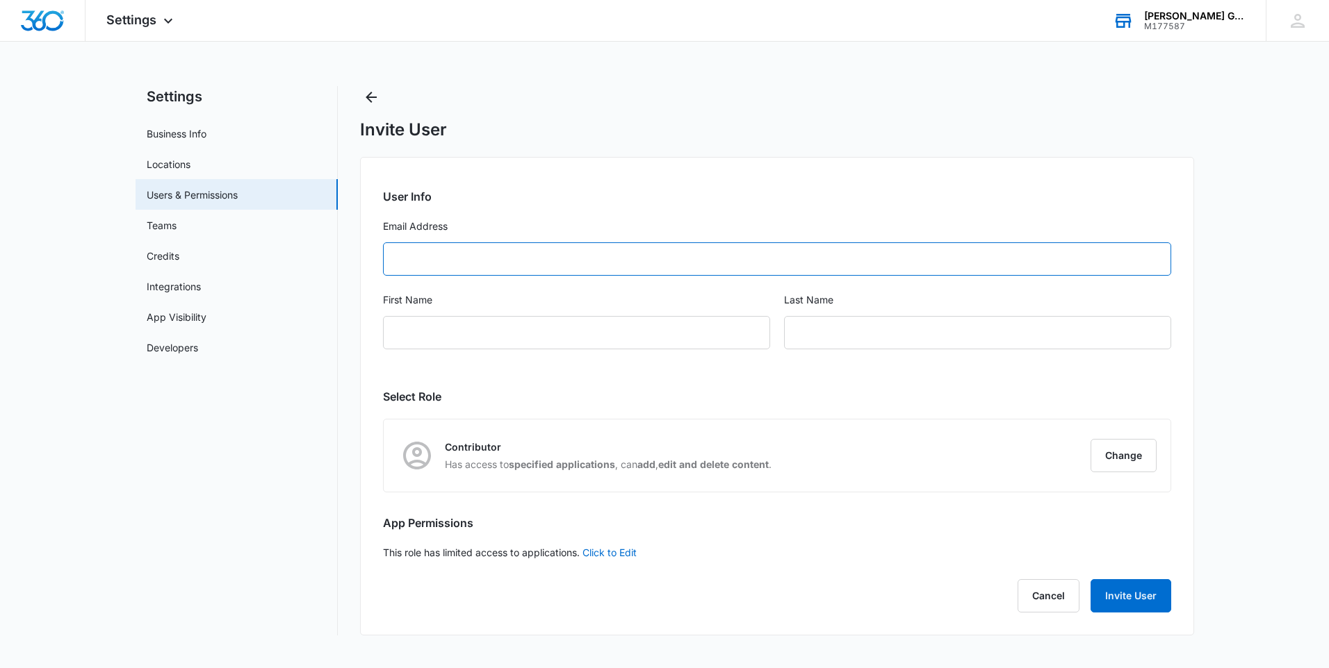
click at [435, 261] on input "Email Address" at bounding box center [777, 259] width 788 height 33
type input "[EMAIL_ADDRESS][DOMAIN_NAME]"
type input "lynasia"
type input "[PERSON_NAME]"
click at [1124, 600] on button "Invite User" at bounding box center [1130, 596] width 81 height 33
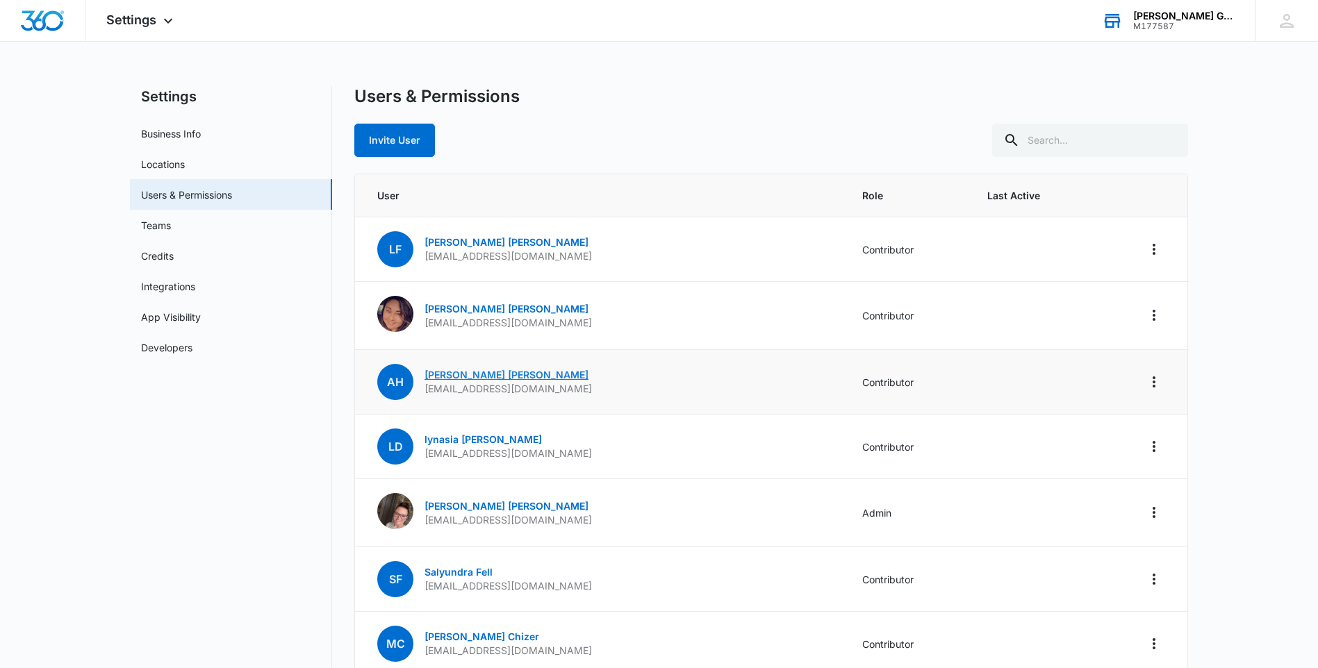
click at [473, 377] on link "[PERSON_NAME]" at bounding box center [507, 375] width 164 height 12
click at [393, 143] on button "Invite User" at bounding box center [394, 140] width 81 height 33
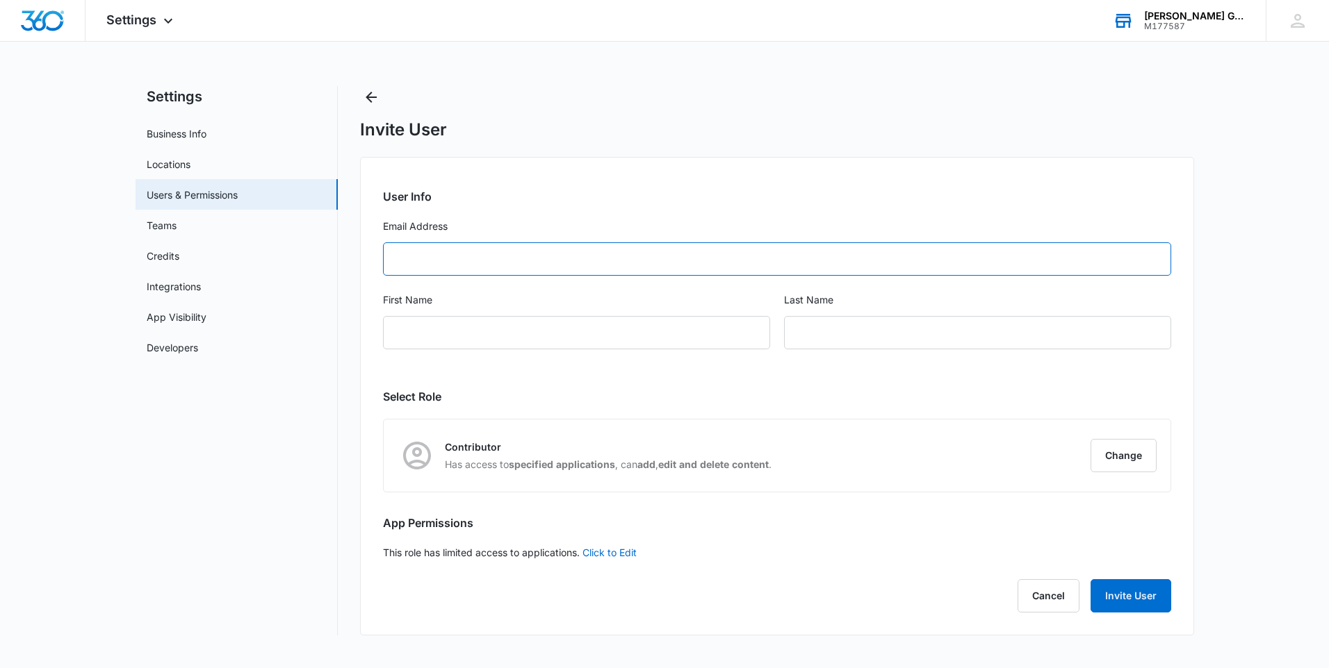
click at [412, 272] on input "Email Address" at bounding box center [777, 259] width 788 height 33
type input "[EMAIL_ADDRESS][DOMAIN_NAME]"
type input "Myquita"
type input "[PERSON_NAME]"
click at [1124, 597] on button "Invite User" at bounding box center [1130, 596] width 81 height 33
